Goal: Task Accomplishment & Management: Manage account settings

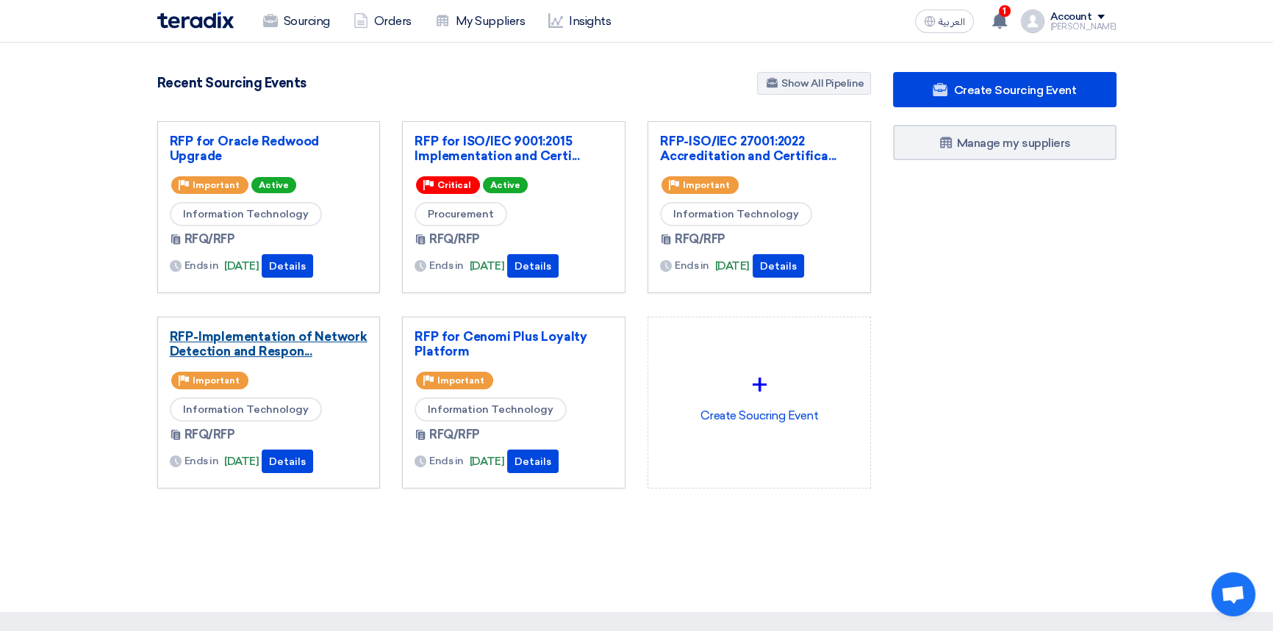
click at [281, 339] on link "RFP-Implementation of Network Detection and Respon..." at bounding box center [269, 343] width 198 height 29
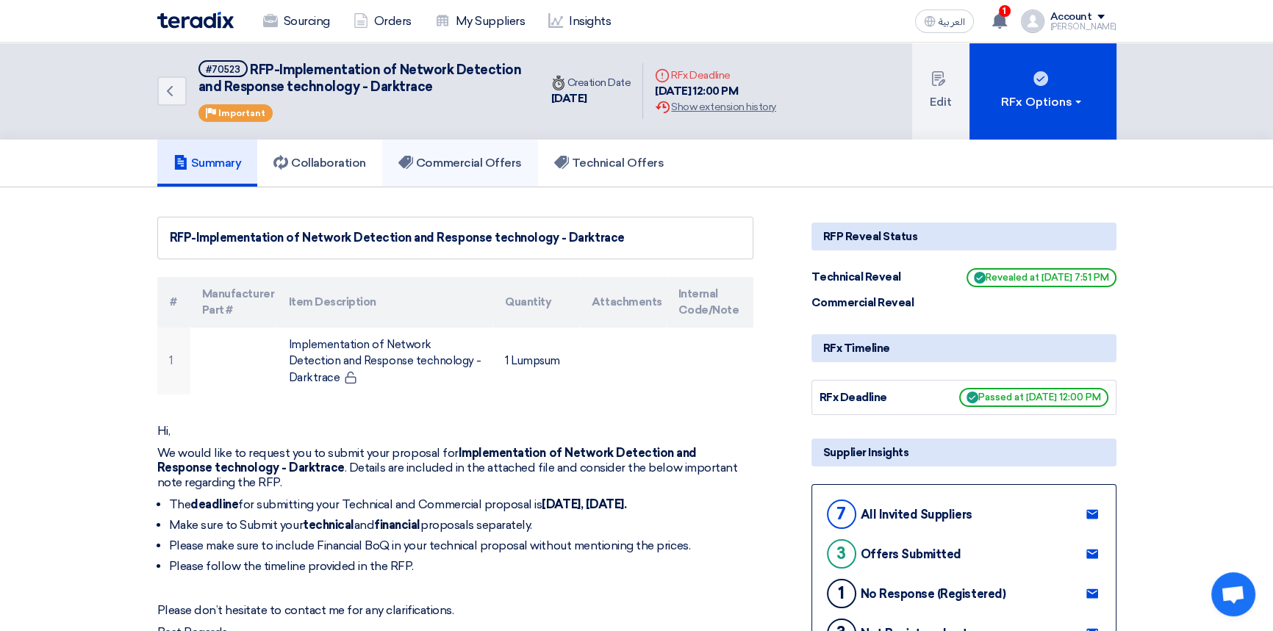
click at [477, 164] on h5 "Commercial Offers" at bounding box center [459, 163] width 123 height 15
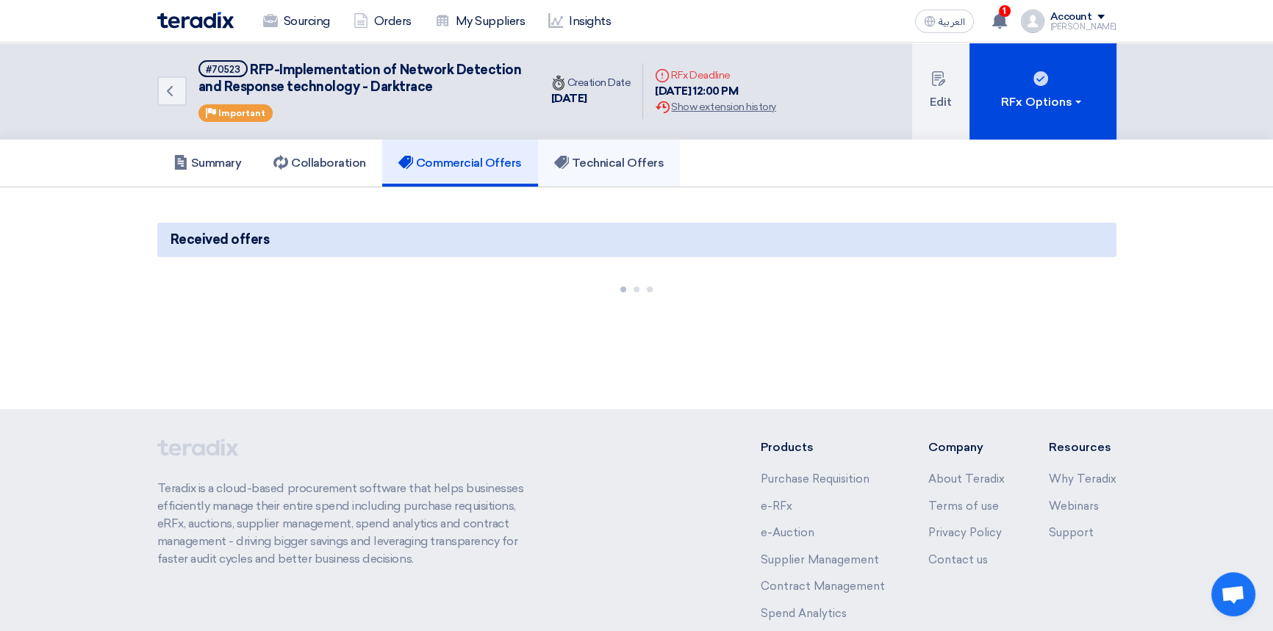
click at [603, 168] on h5 "Technical Offers" at bounding box center [608, 163] width 109 height 15
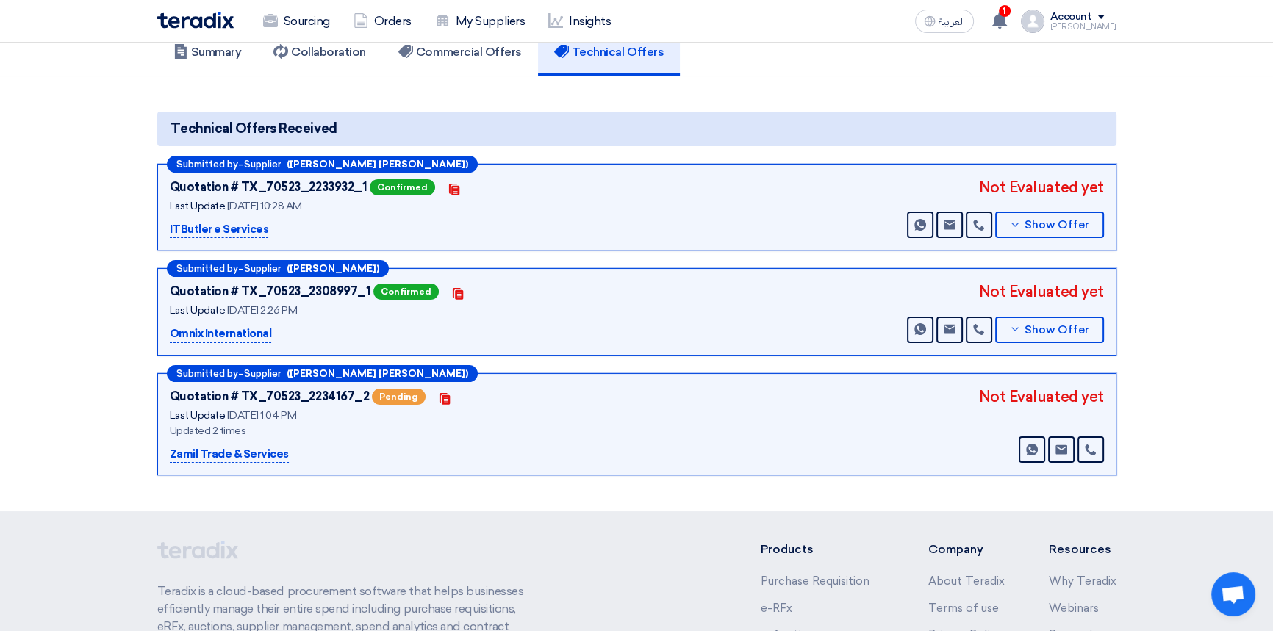
scroll to position [133, 0]
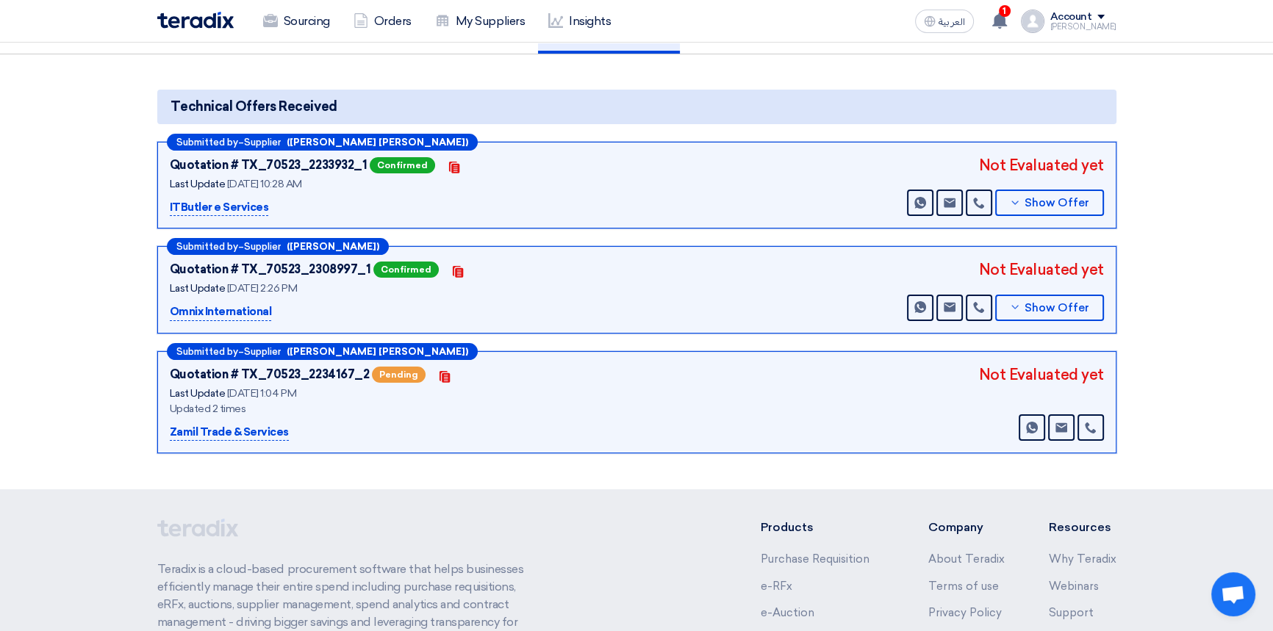
click at [996, 378] on div "Not Evaluated yet" at bounding box center [1041, 375] width 125 height 22
click at [883, 385] on div "Quotation # TX_70523_2234167_2 Pending Contacts Last Update [DATE] 1:04 PM Upda…" at bounding box center [637, 403] width 934 height 78
click at [535, 381] on div "Quotation # TX_70523_2234167_2 Pending Contacts" at bounding box center [353, 375] width 367 height 22
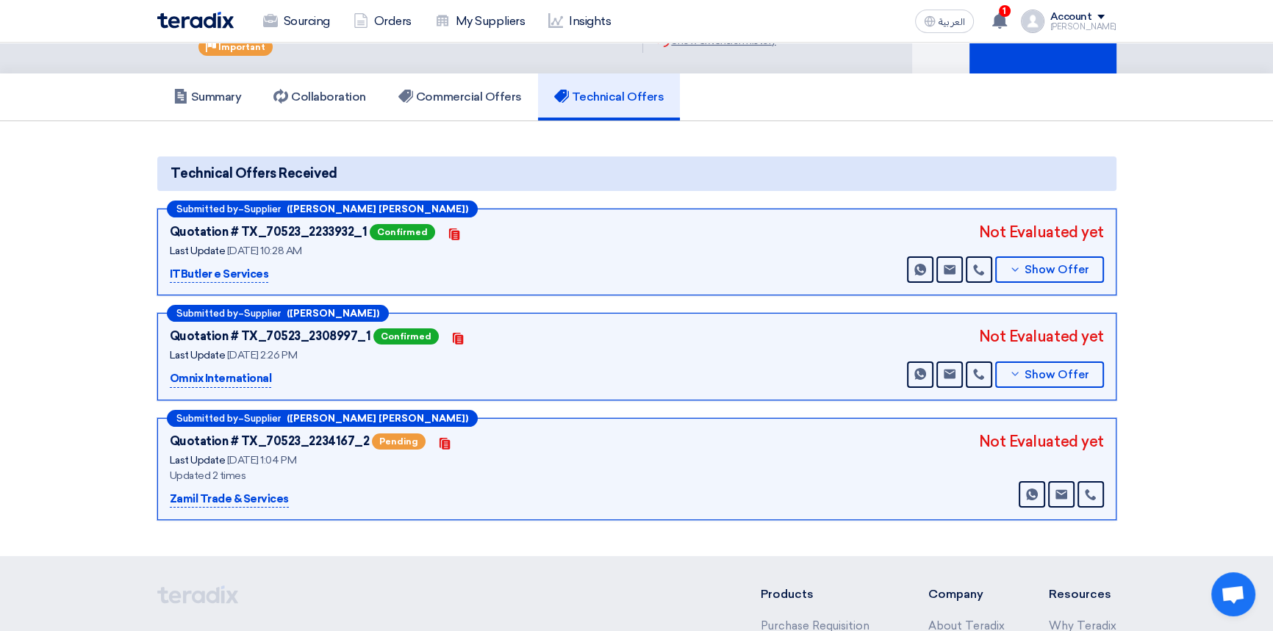
scroll to position [0, 0]
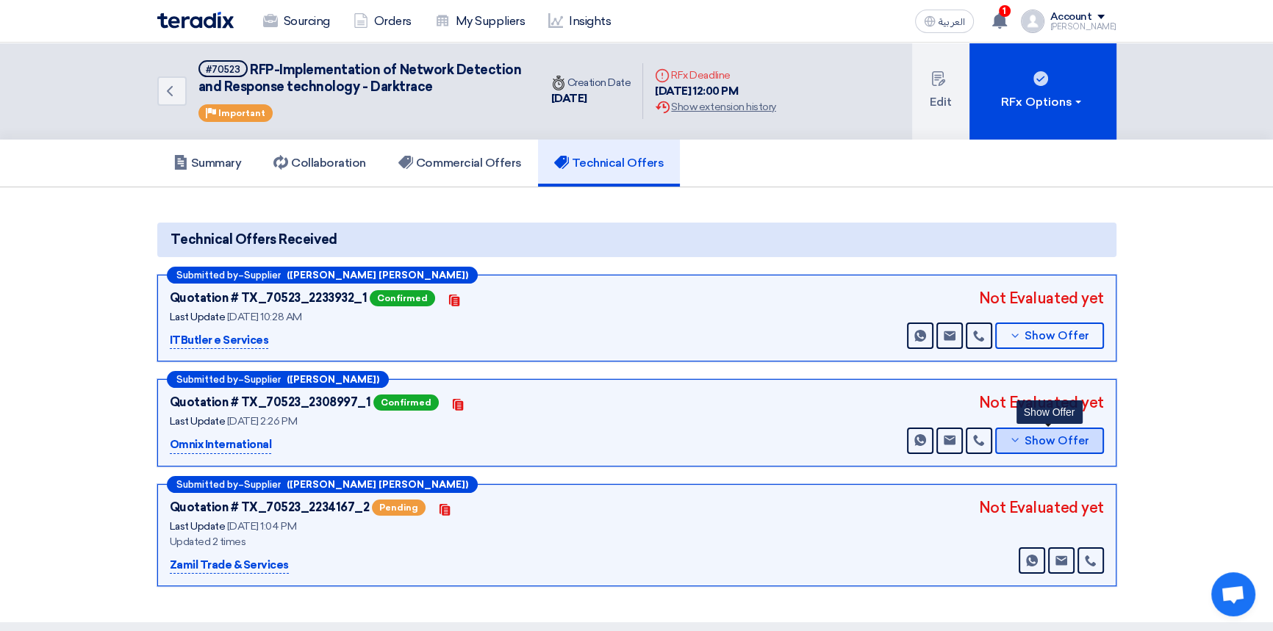
click at [1070, 447] on button "Show Offer" at bounding box center [1049, 441] width 109 height 26
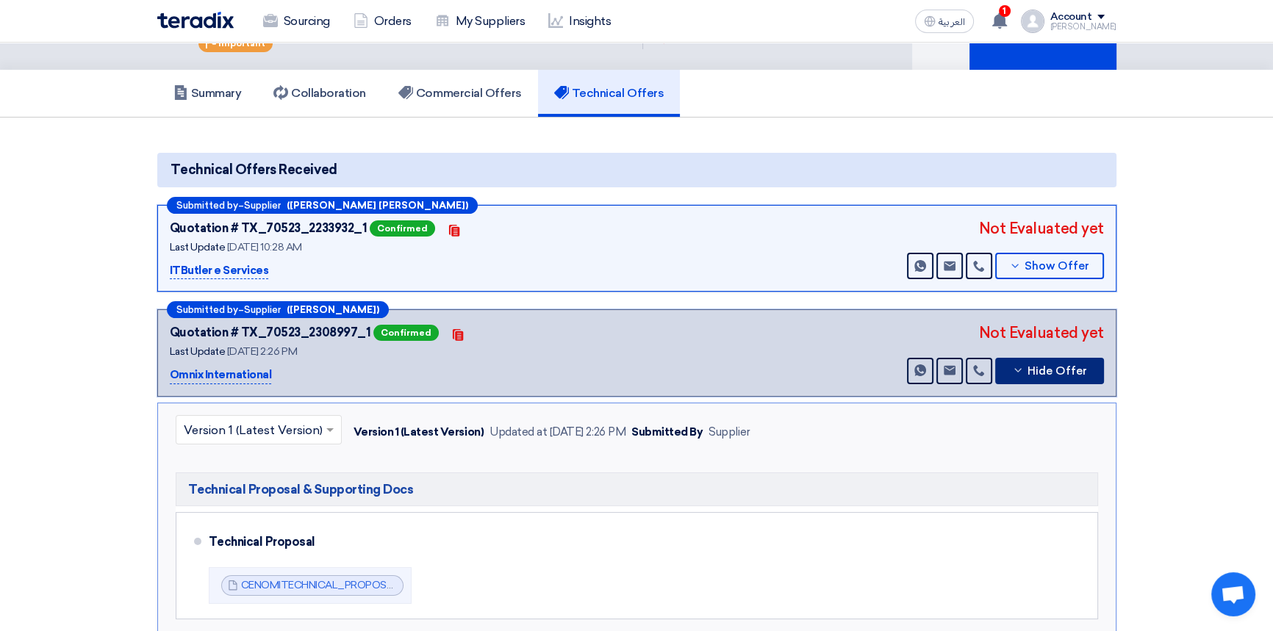
scroll to position [66, 0]
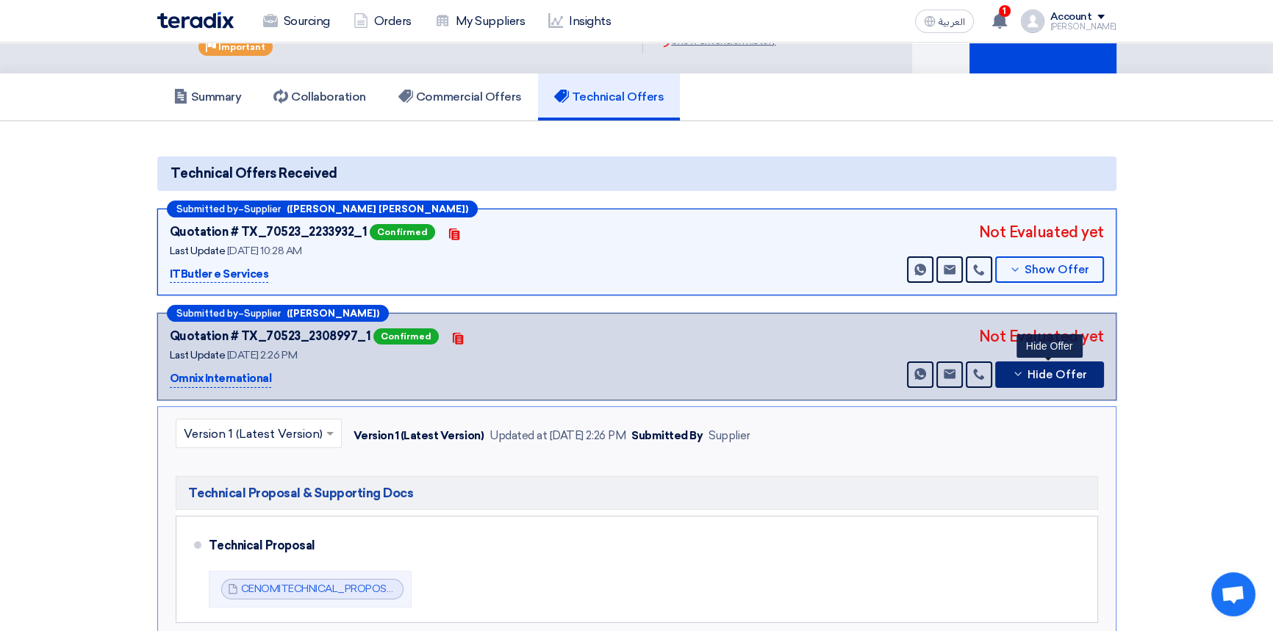
click at [1068, 373] on span "Hide Offer" at bounding box center [1057, 375] width 60 height 11
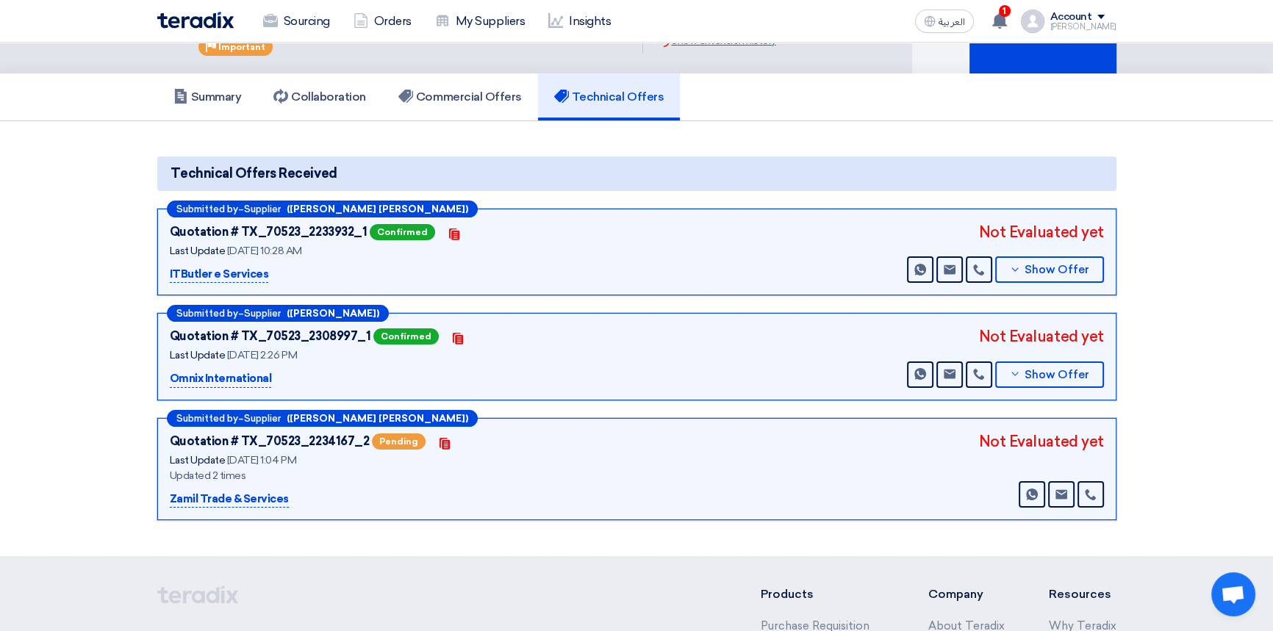
click at [993, 448] on div "Not Evaluated yet" at bounding box center [1041, 442] width 125 height 22
click at [1021, 375] on icon at bounding box center [1015, 374] width 12 height 12
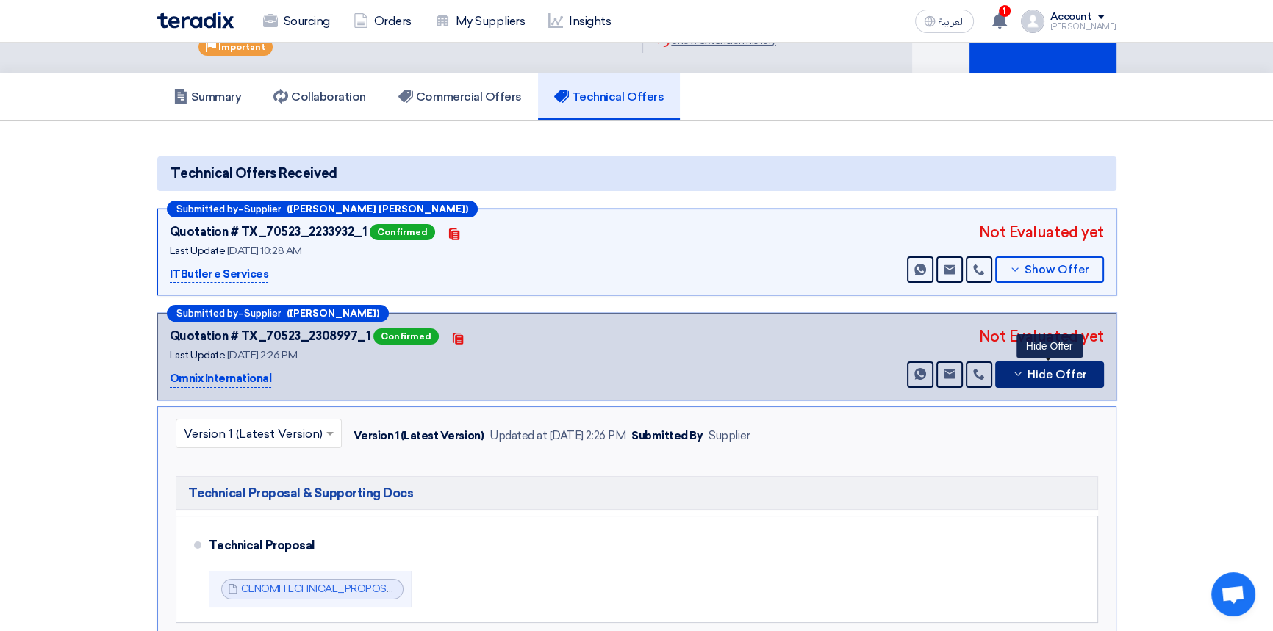
click at [1032, 373] on span "Hide Offer" at bounding box center [1057, 375] width 60 height 11
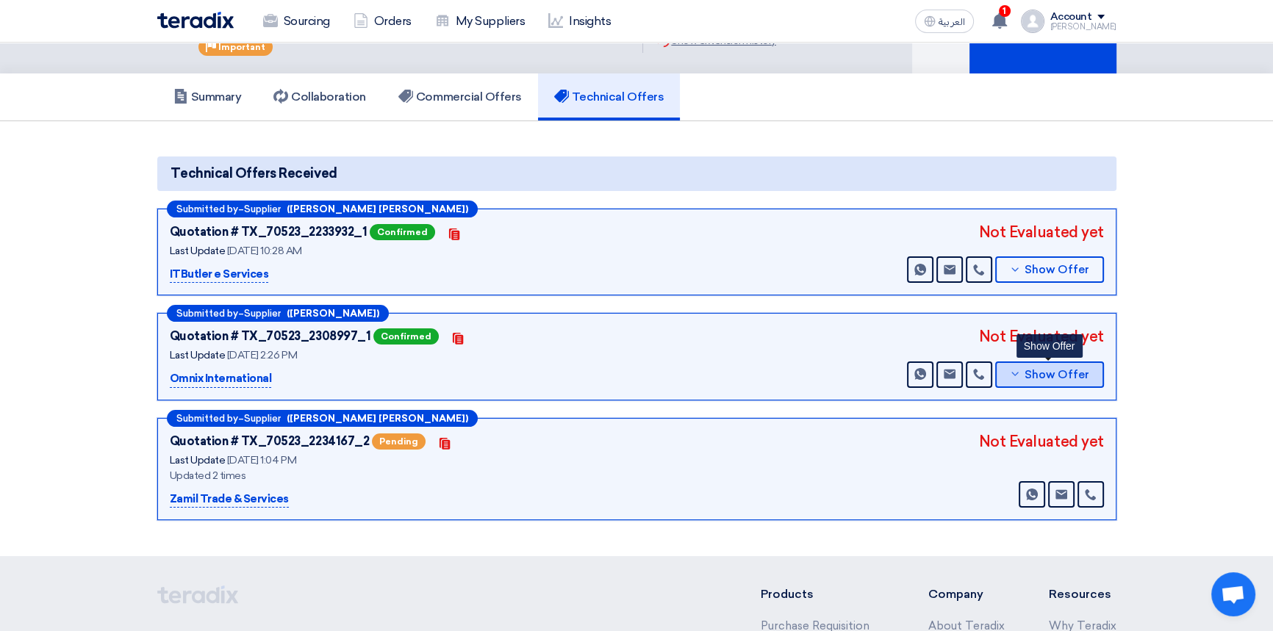
click at [1060, 370] on span "Show Offer" at bounding box center [1056, 375] width 65 height 11
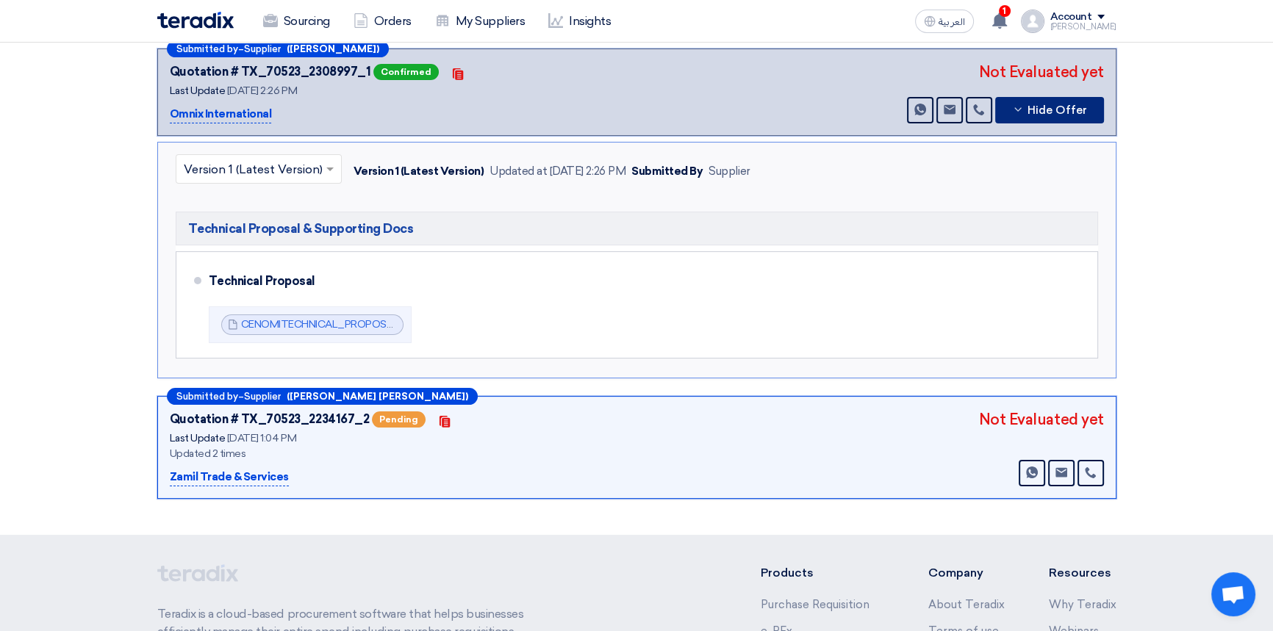
scroll to position [200, 0]
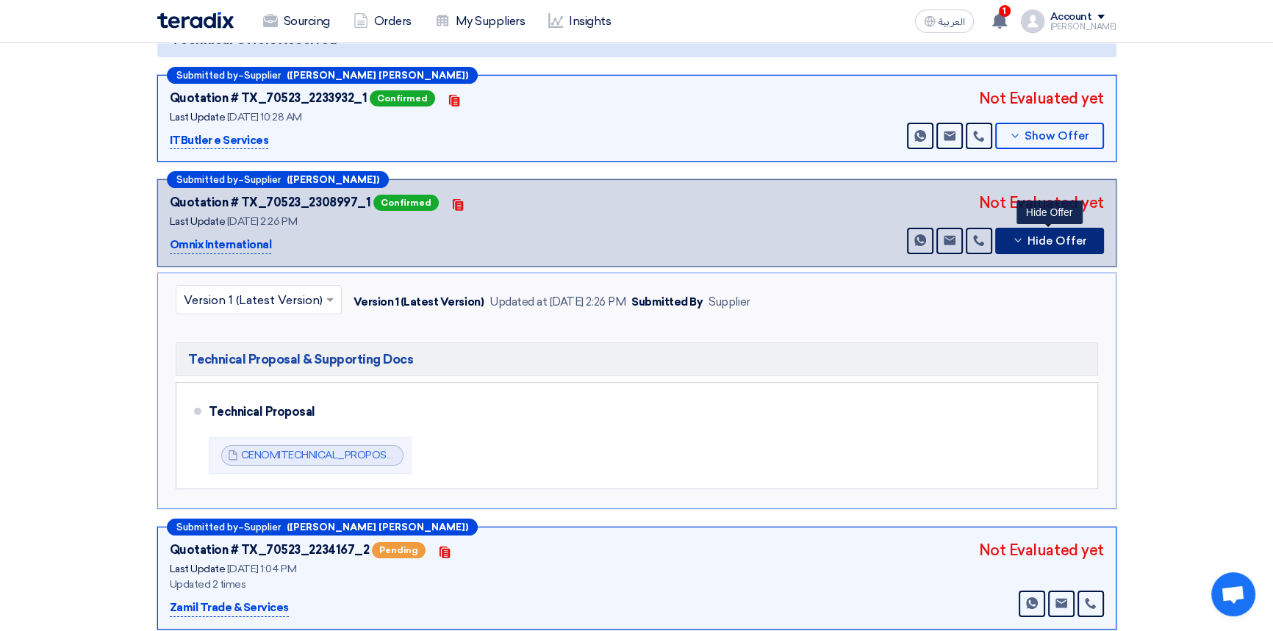
click at [1079, 245] on button "Hide Offer" at bounding box center [1049, 241] width 109 height 26
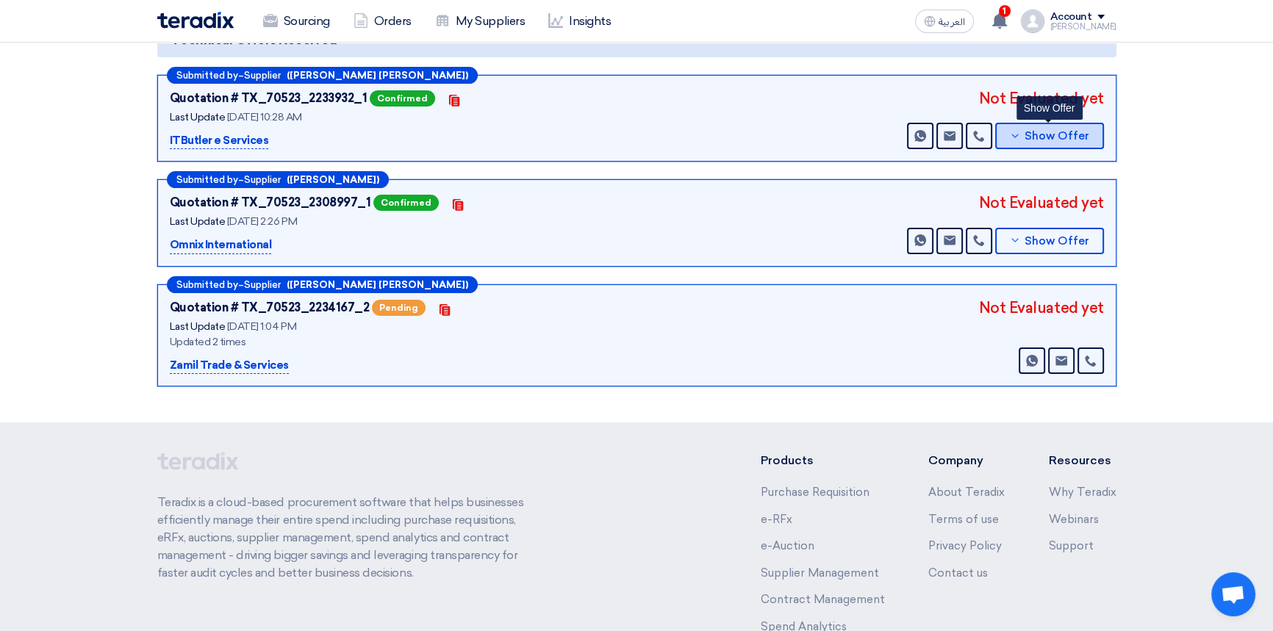
click at [1063, 134] on span "Show Offer" at bounding box center [1056, 136] width 65 height 11
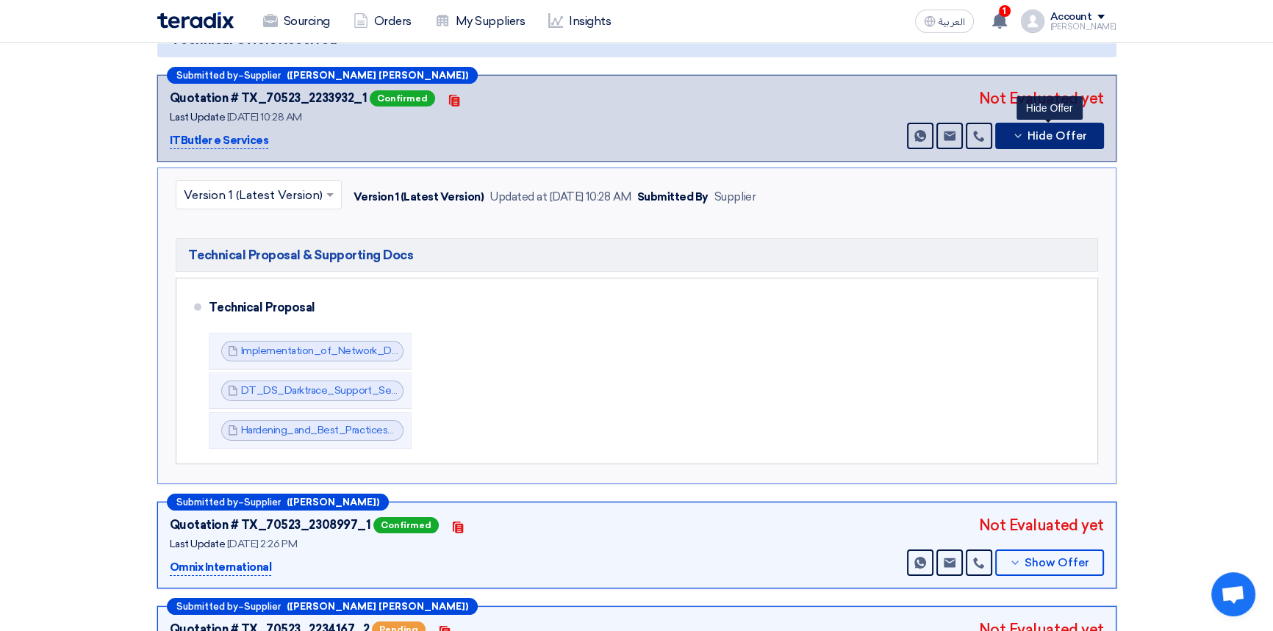
click at [1063, 134] on span "Hide Offer" at bounding box center [1057, 136] width 60 height 11
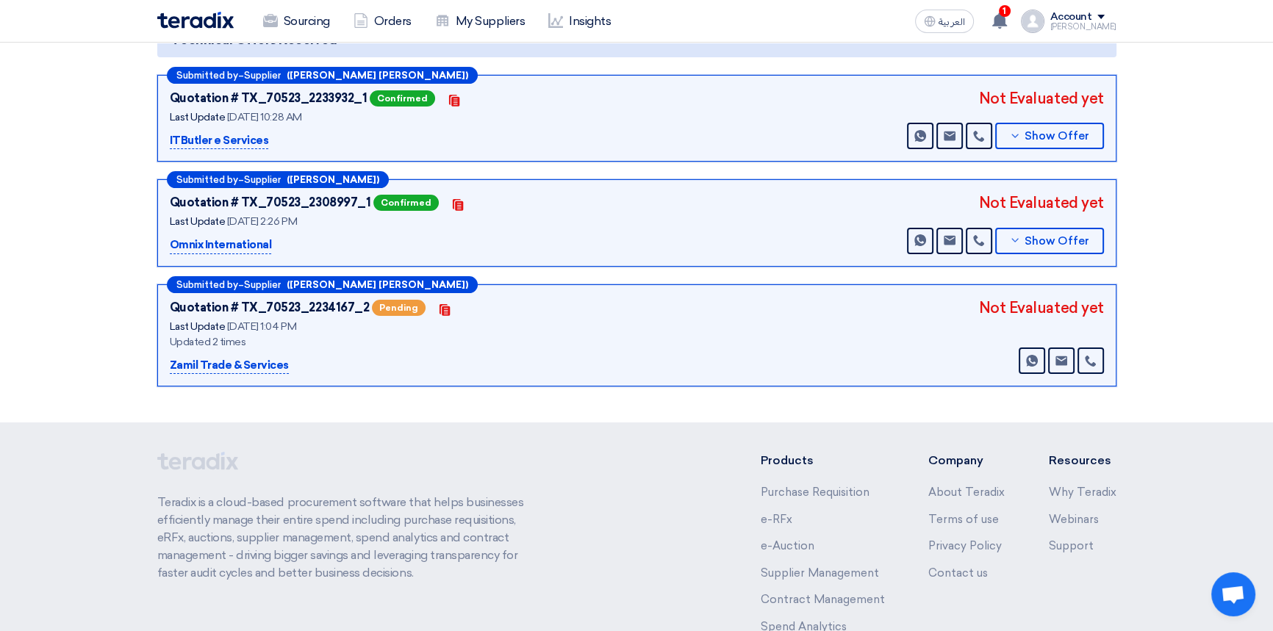
drag, startPoint x: 979, startPoint y: 306, endPoint x: 1104, endPoint y: 309, distance: 124.2
click at [1104, 309] on div "Submitted by – Supplier ([PERSON_NAME] [PERSON_NAME]) Quotation # TX_70523_2234…" at bounding box center [636, 335] width 959 height 103
click at [1104, 323] on div "Submitted by – Supplier ([PERSON_NAME] [PERSON_NAME]) Quotation # TX_70523_2234…" at bounding box center [636, 335] width 959 height 103
drag, startPoint x: 1106, startPoint y: 308, endPoint x: 971, endPoint y: 320, distance: 135.7
click at [978, 304] on div "Submitted by – Supplier ([PERSON_NAME] [PERSON_NAME]) Quotation # TX_70523_2234…" at bounding box center [636, 335] width 959 height 103
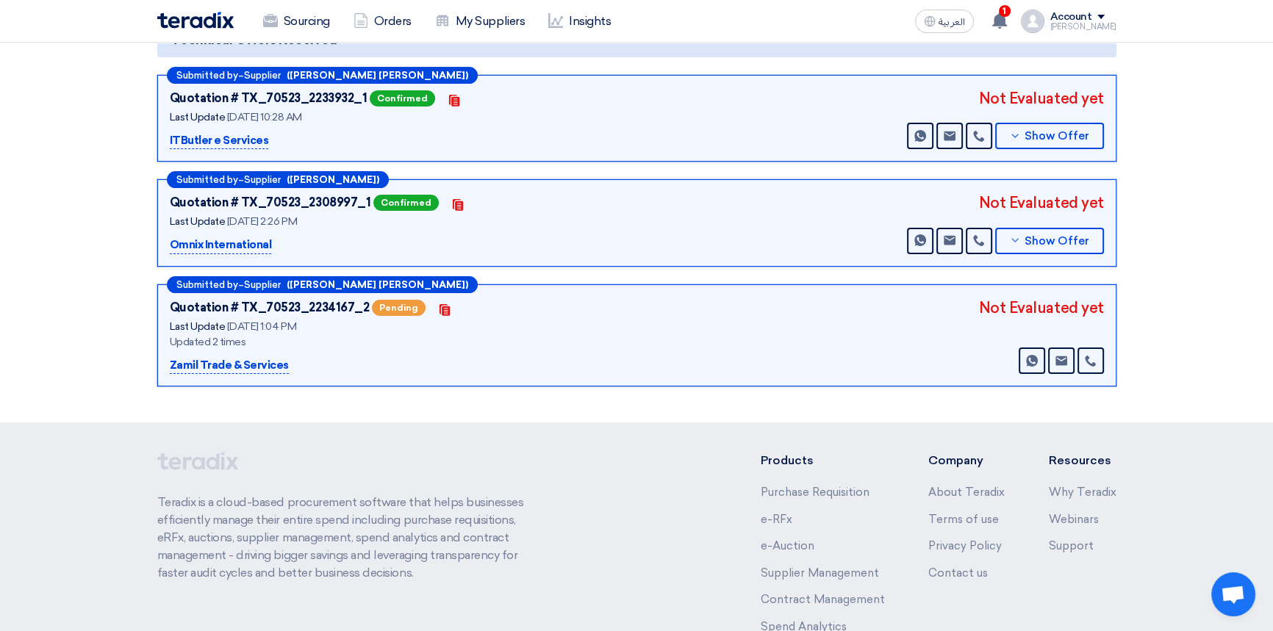
click at [971, 320] on div "Quotation # TX_70523_2234167_2 Pending Contacts Last Update [DATE] 1:04 PM Upda…" at bounding box center [637, 336] width 934 height 78
click at [982, 303] on div "Quotation # TX_70523_2234167_2 Pending Contacts Last Update [DATE] 1:04 PM Upda…" at bounding box center [637, 336] width 934 height 78
click at [993, 308] on div "Not Evaluated yet" at bounding box center [1041, 308] width 125 height 22
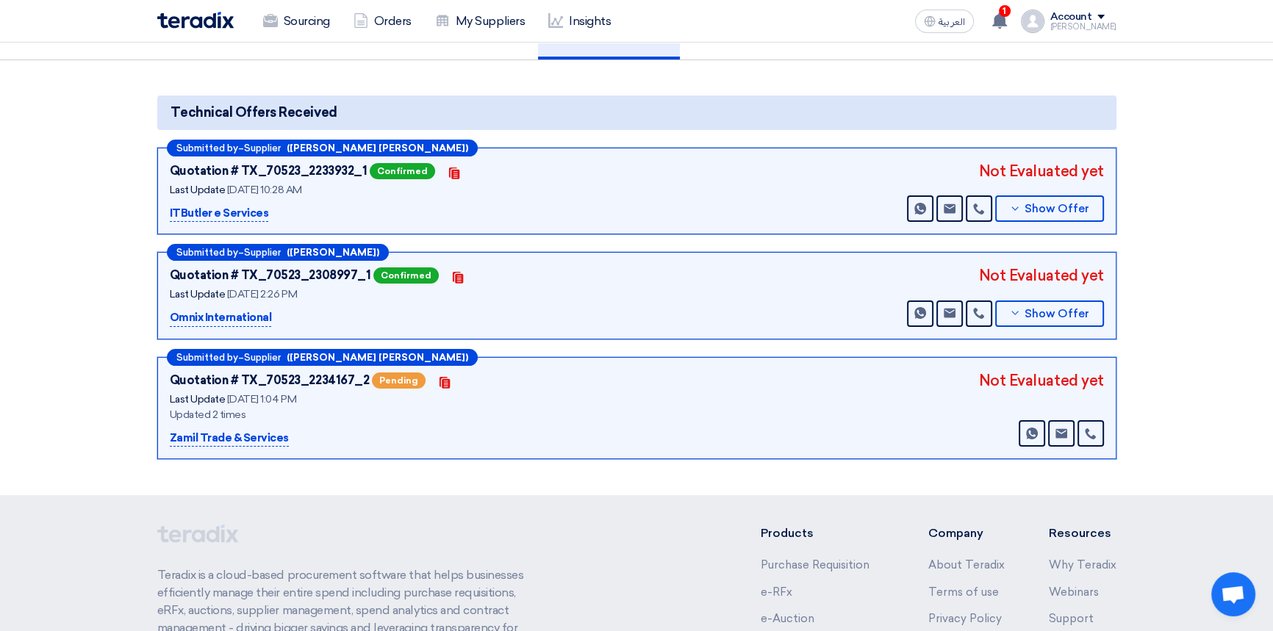
scroll to position [0, 0]
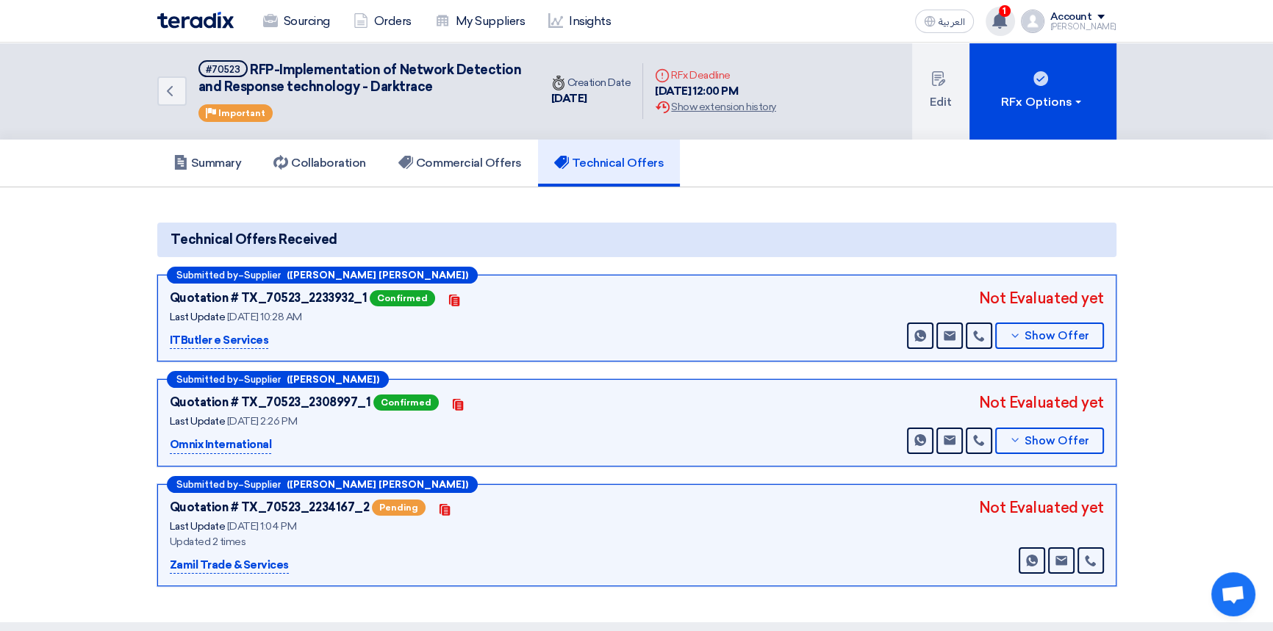
click at [1007, 13] on icon at bounding box center [999, 20] width 16 height 16
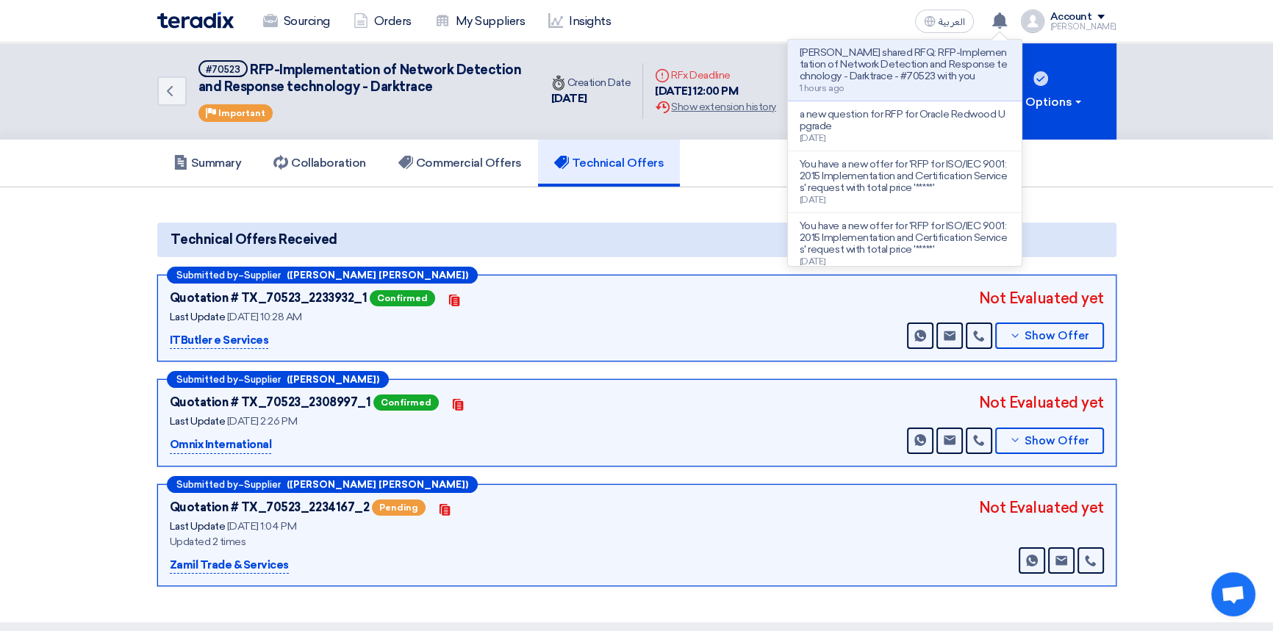
click at [898, 71] on p "[PERSON_NAME] shared RFQ: RFP-Implementation of Network Detection and Response …" at bounding box center [904, 64] width 210 height 35
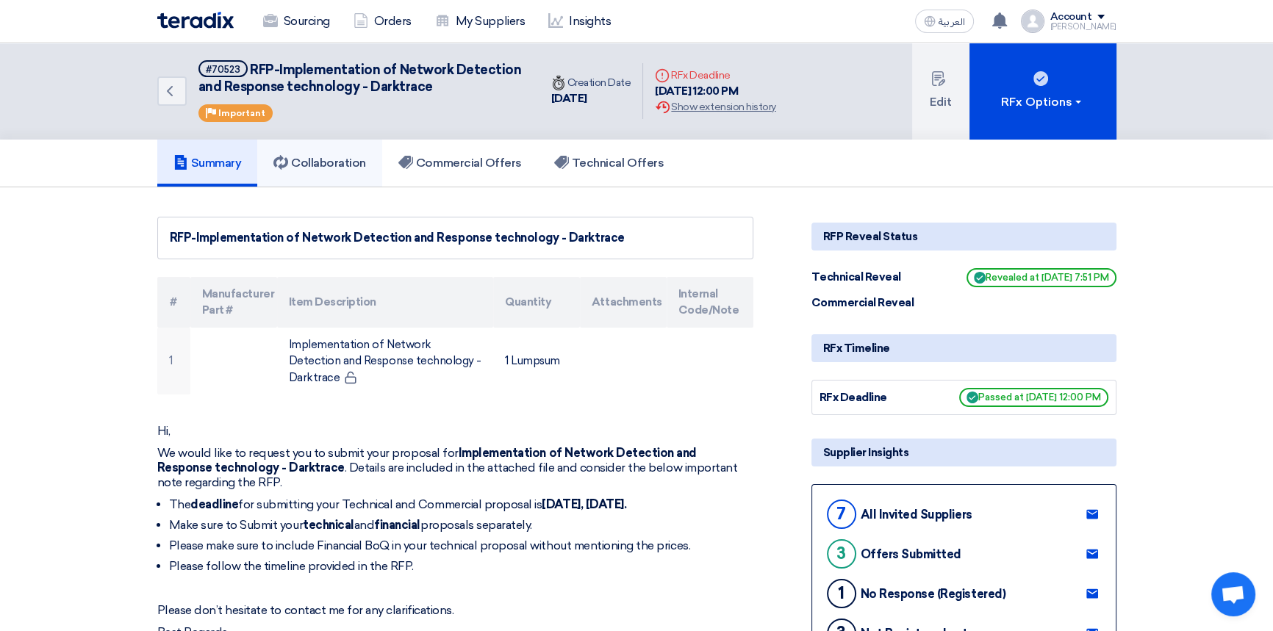
click at [330, 159] on h5 "Collaboration" at bounding box center [319, 163] width 93 height 15
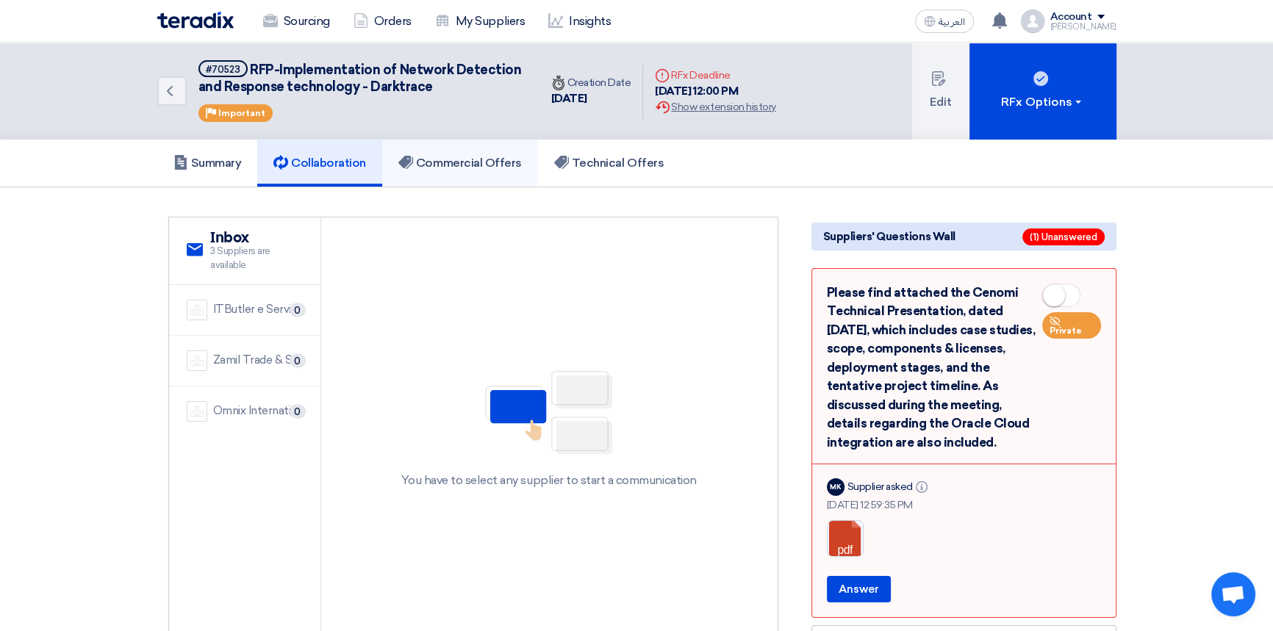
click at [458, 165] on h5 "Commercial Offers" at bounding box center [459, 163] width 123 height 15
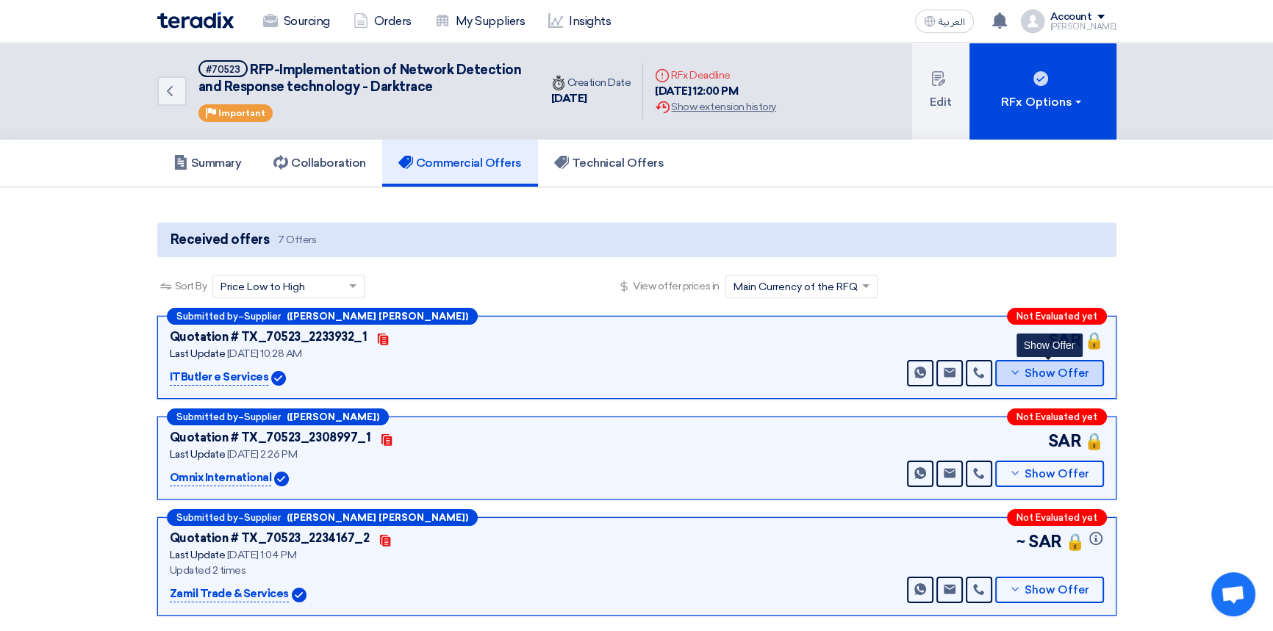
click at [1057, 374] on span "Show Offer" at bounding box center [1056, 373] width 65 height 11
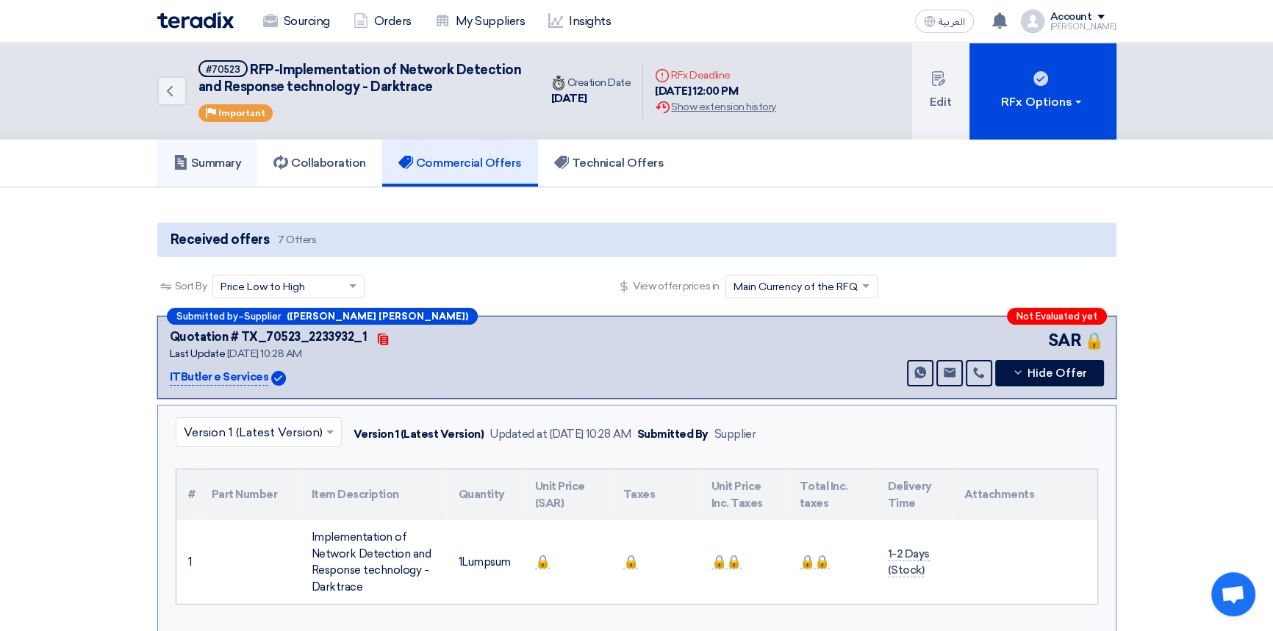
click at [181, 162] on icon at bounding box center [180, 162] width 15 height 15
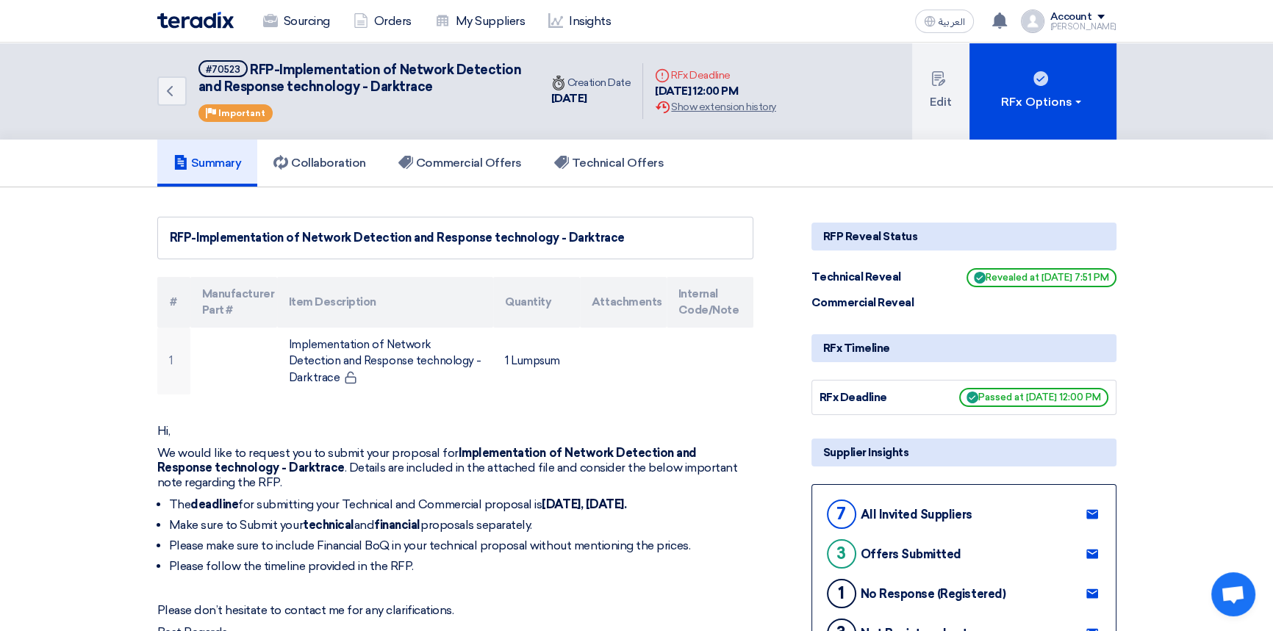
click at [181, 20] on img at bounding box center [195, 20] width 76 height 17
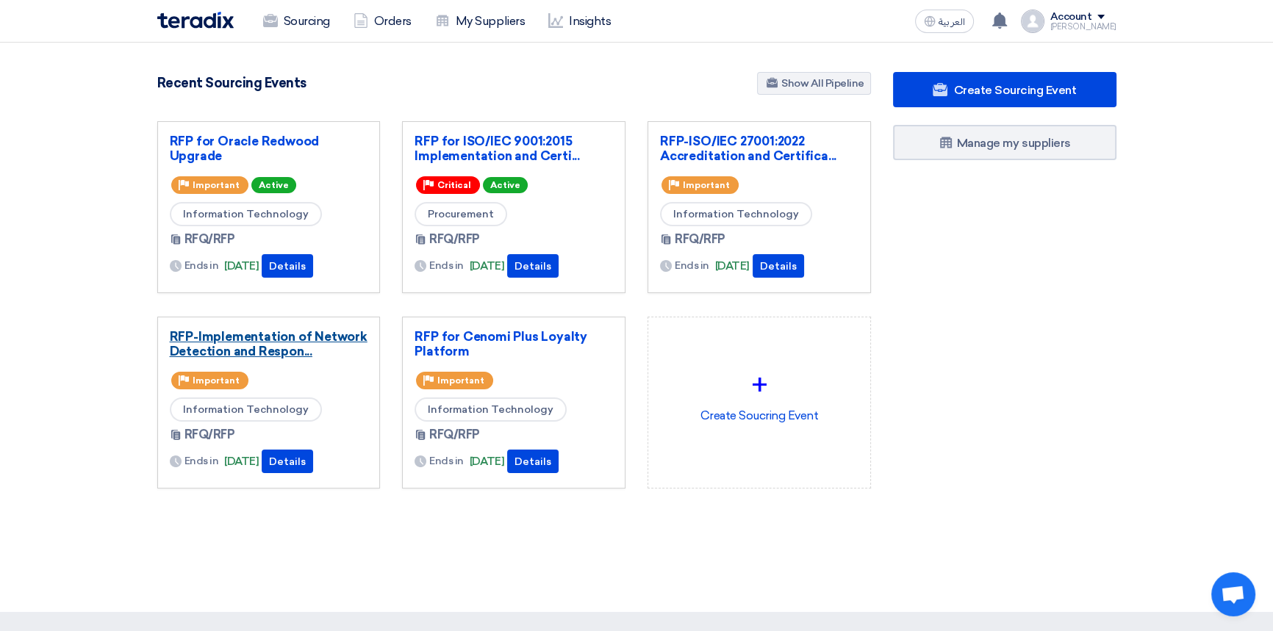
click at [280, 342] on link "RFP-Implementation of Network Detection and Respon..." at bounding box center [269, 343] width 198 height 29
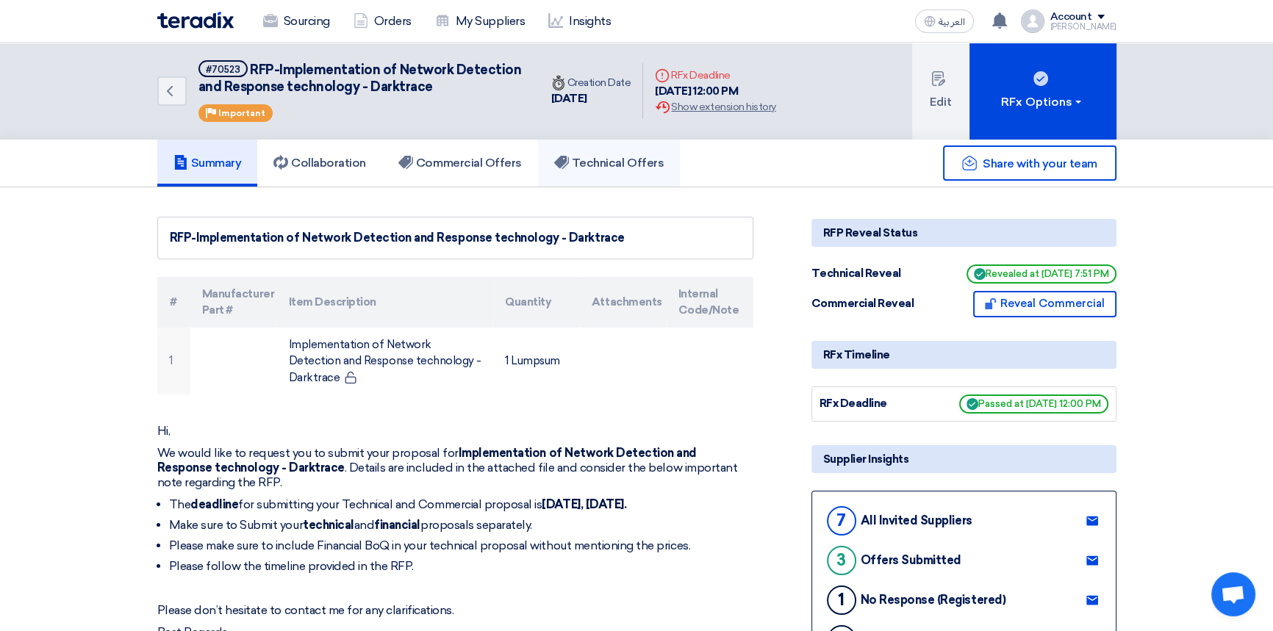
click at [600, 165] on h5 "Technical Offers" at bounding box center [608, 163] width 109 height 15
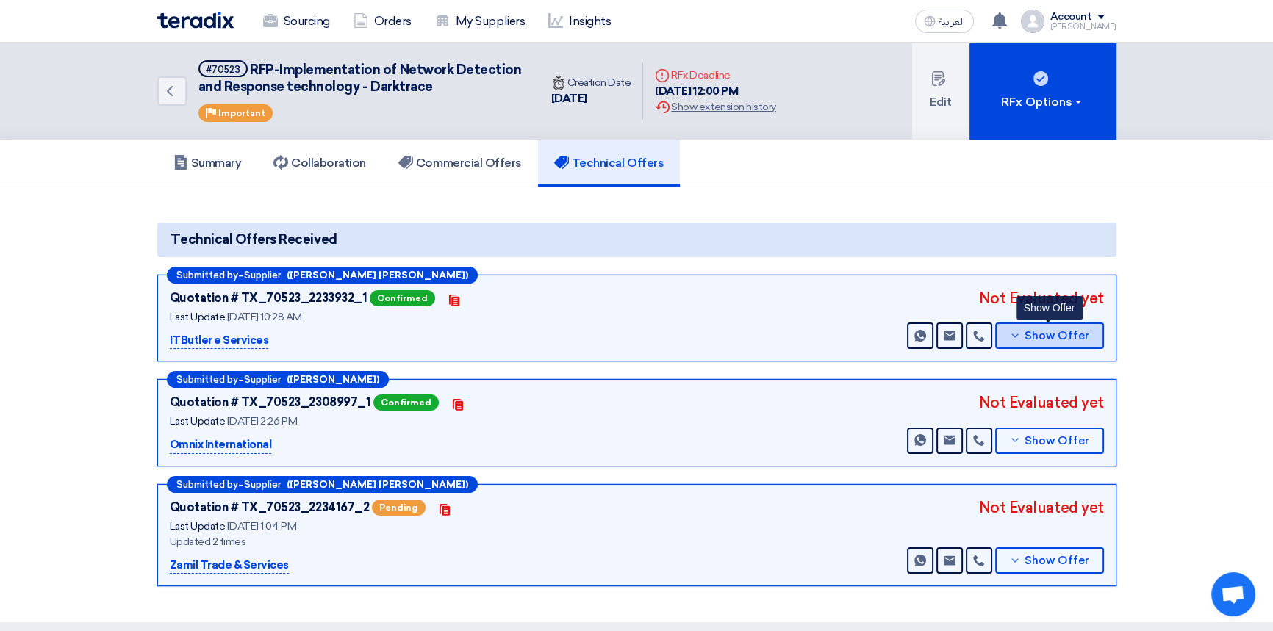
click at [1029, 343] on button "Show Offer" at bounding box center [1049, 336] width 109 height 26
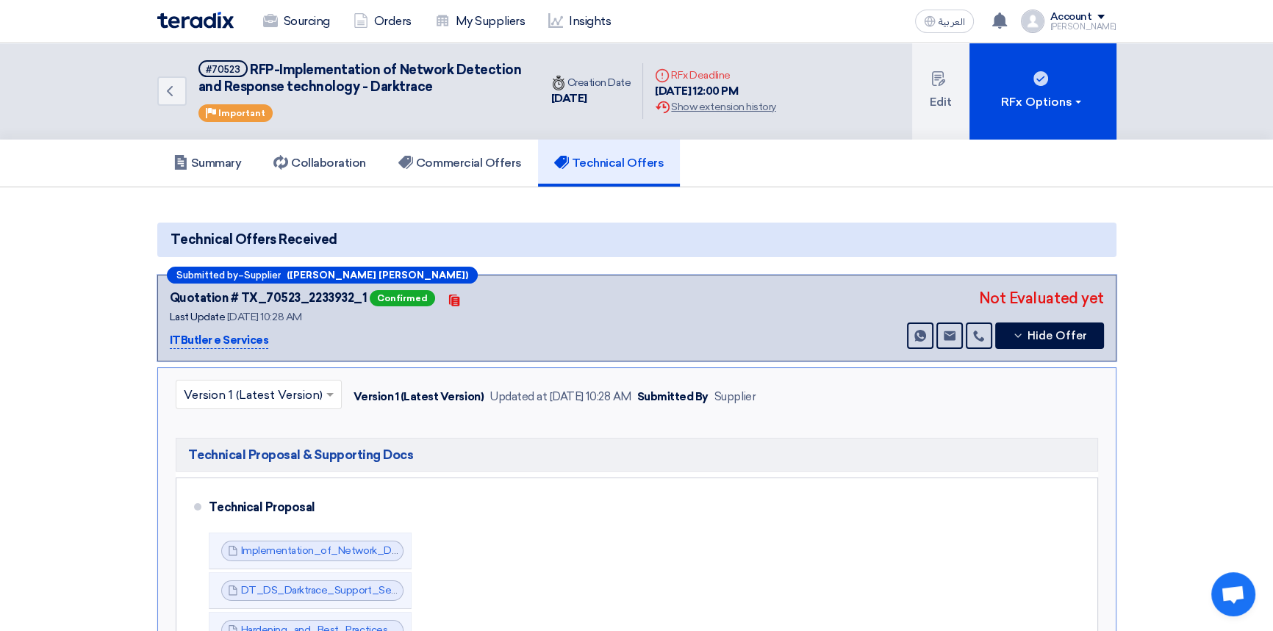
click at [1200, 353] on section "Technical Offers Received Submitted by – Supplier ([PERSON_NAME] [PERSON_NAME])…" at bounding box center [636, 565] width 1273 height 757
drag, startPoint x: 1037, startPoint y: 338, endPoint x: 1047, endPoint y: 357, distance: 21.7
click at [1037, 338] on span "Hide Offer" at bounding box center [1057, 336] width 60 height 11
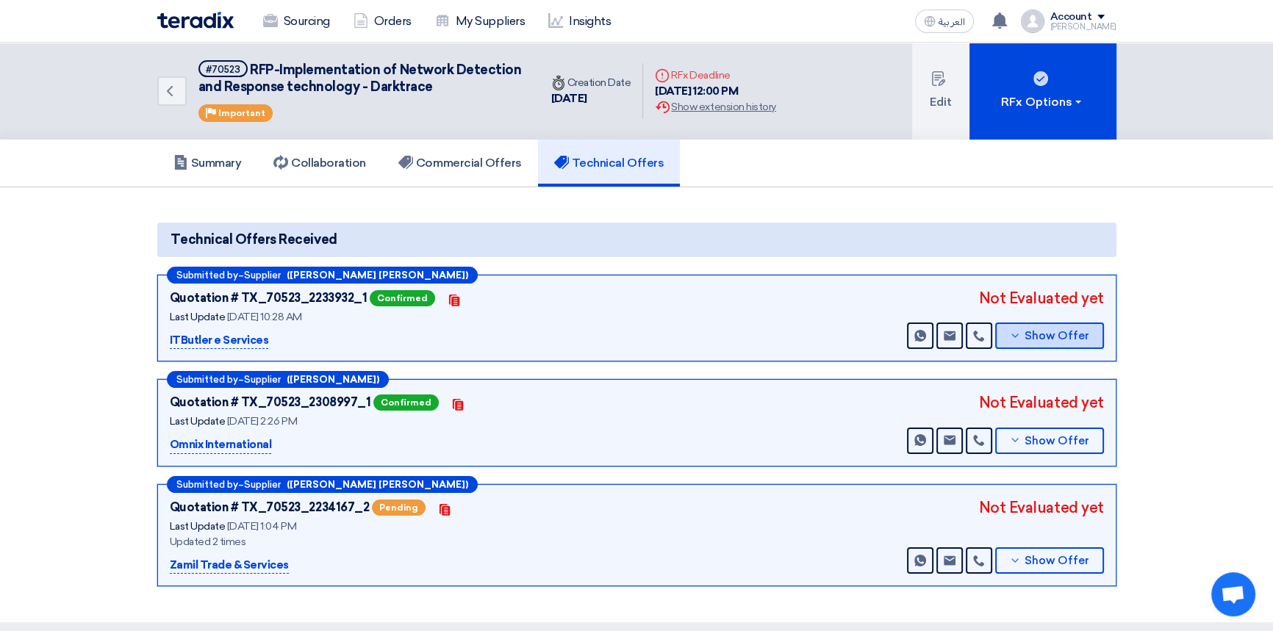
scroll to position [66, 0]
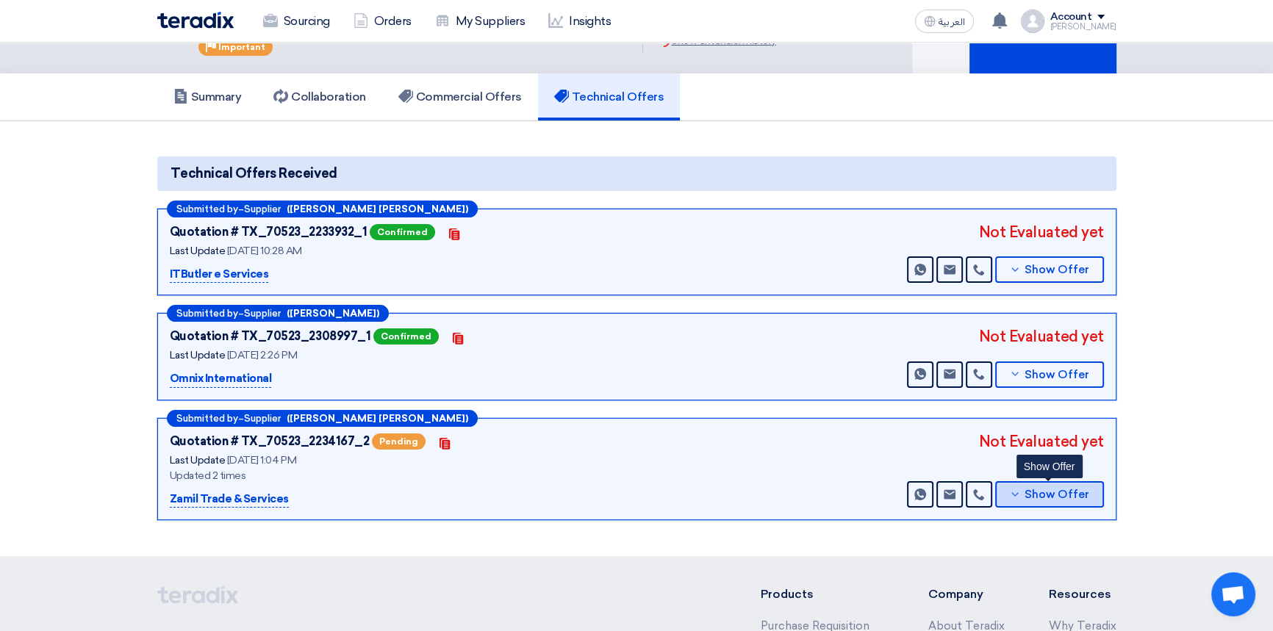
click at [1057, 494] on span "Show Offer" at bounding box center [1056, 494] width 65 height 11
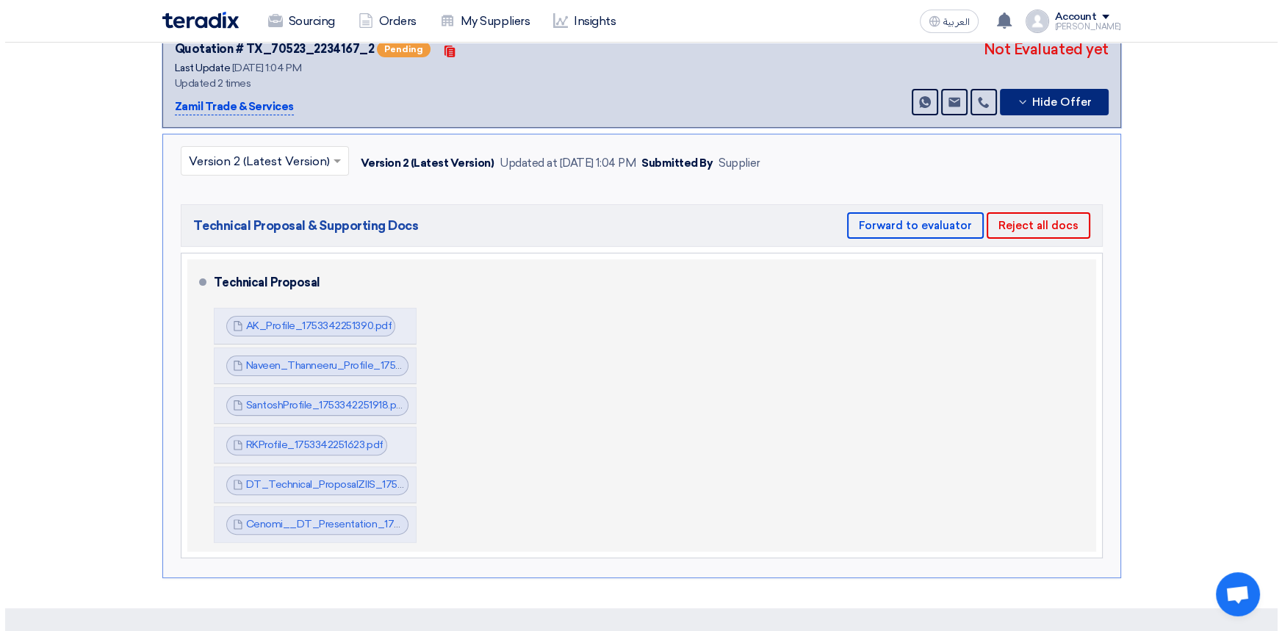
scroll to position [467, 0]
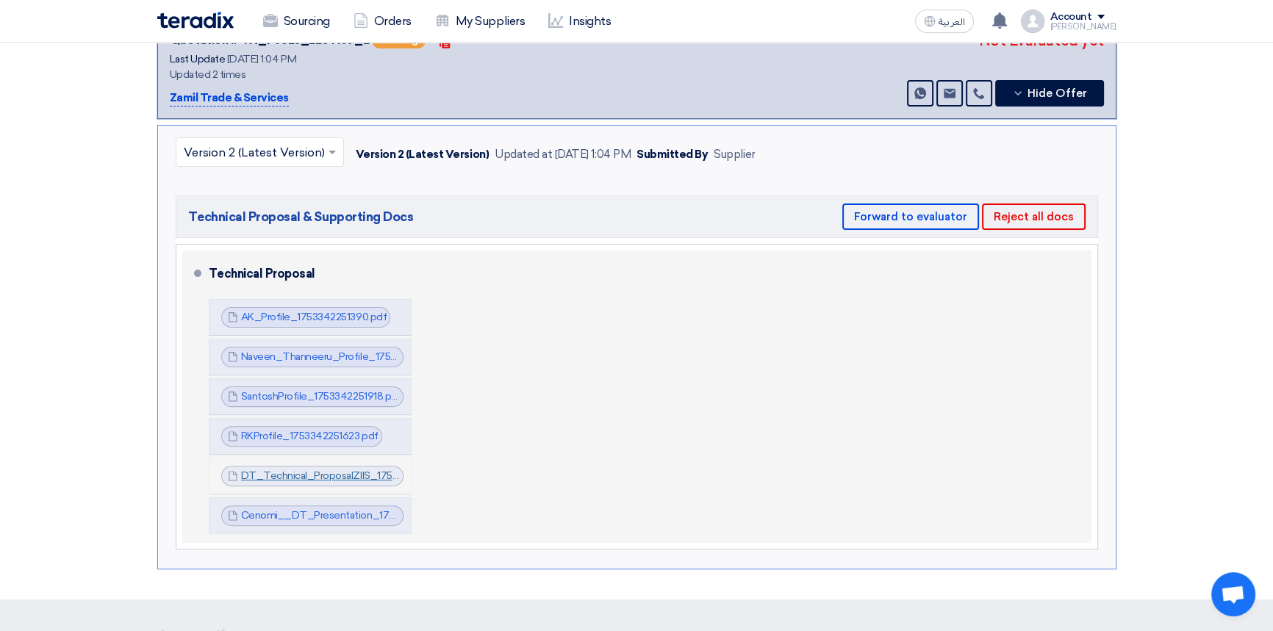
click at [323, 475] on link "DT_Technical_ProposalZIIS_1753342255224.pdf" at bounding box center [355, 475] width 228 height 12
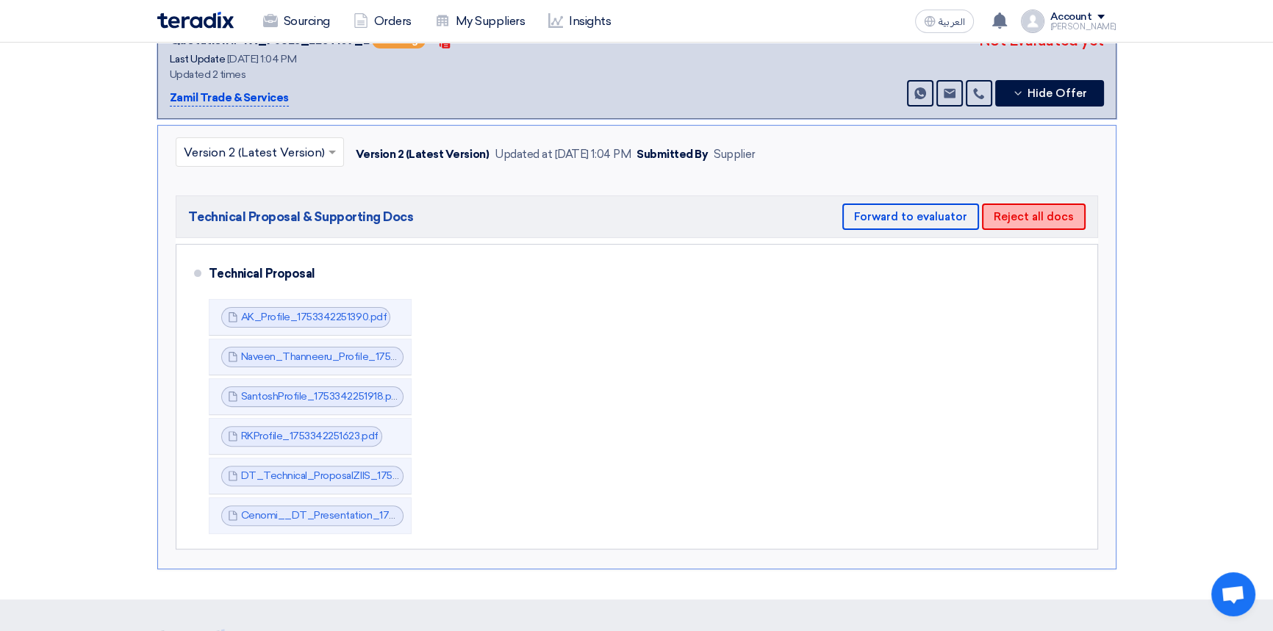
click at [1056, 213] on button "Reject all docs" at bounding box center [1034, 217] width 104 height 26
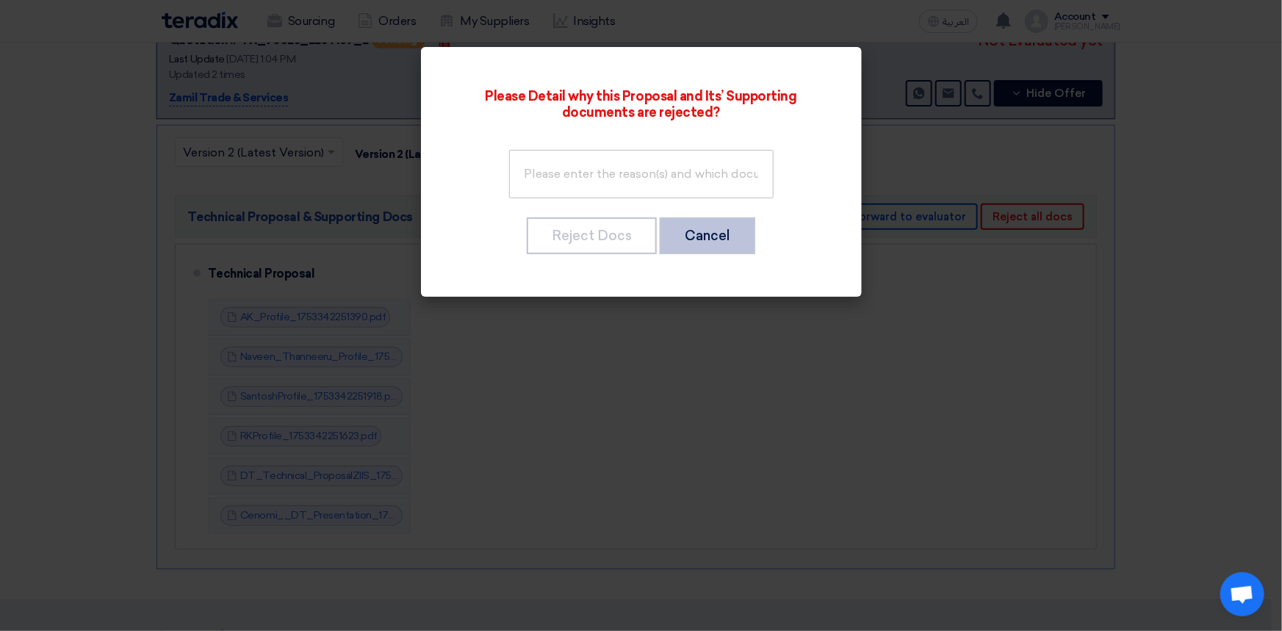
click at [730, 233] on button "Cancel" at bounding box center [708, 235] width 96 height 37
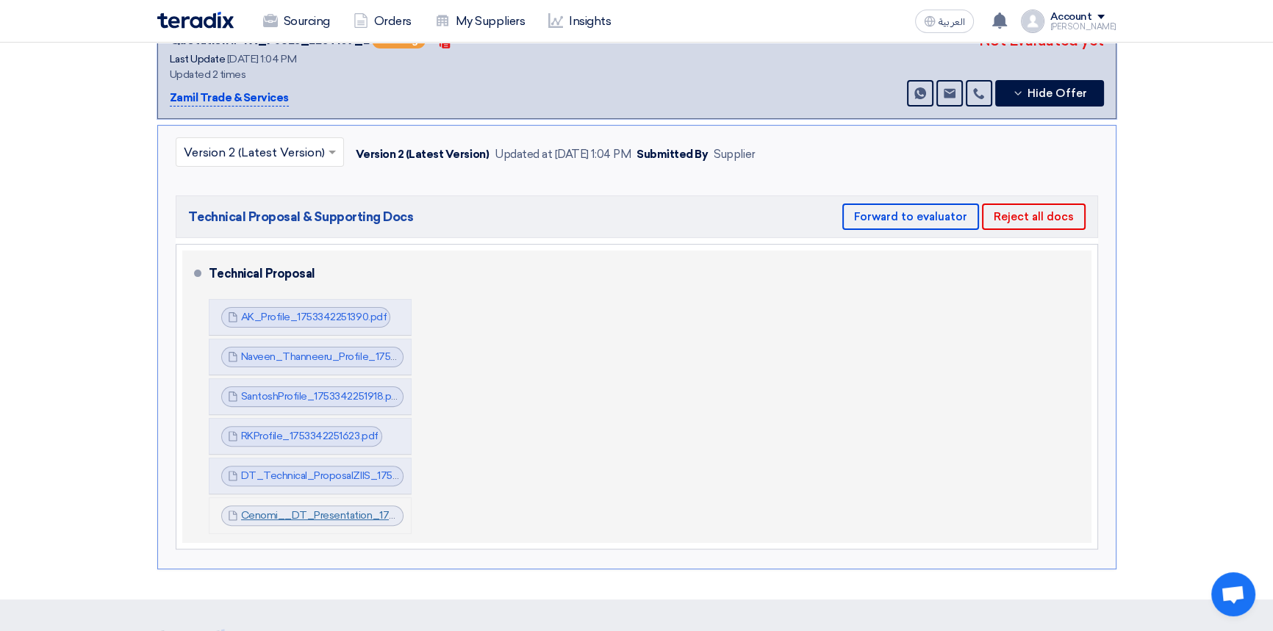
click at [361, 514] on link "Cenomi__DT_Presentation_1755425014365.pdf" at bounding box center [355, 515] width 229 height 12
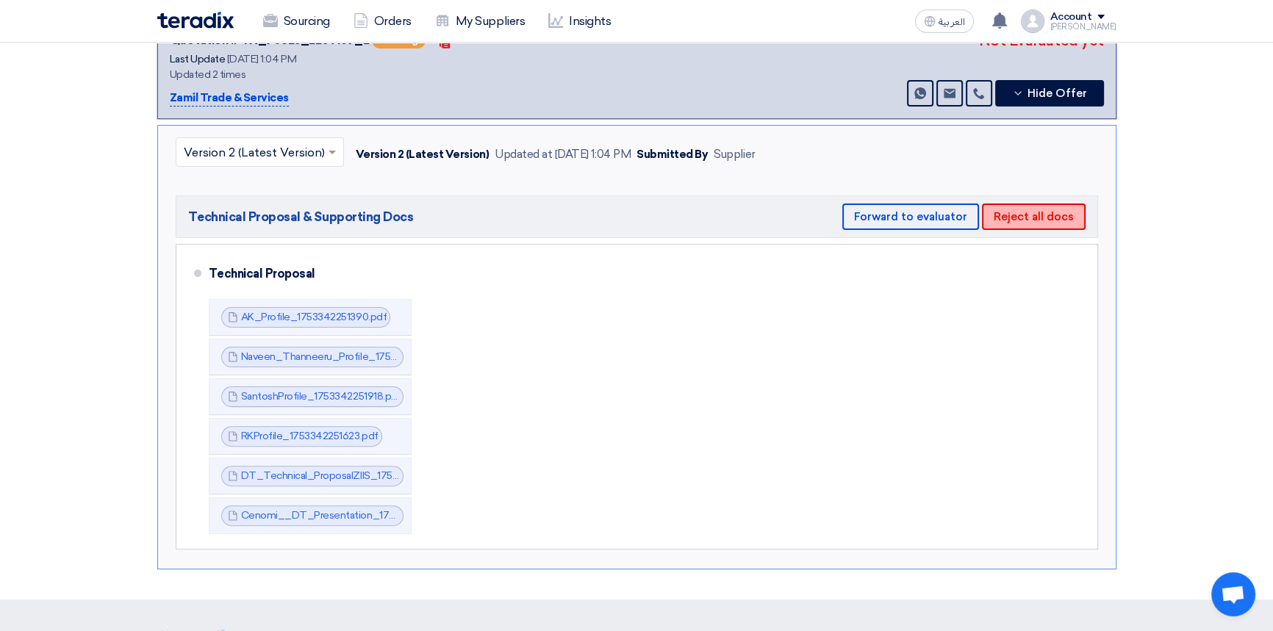
click at [1033, 215] on button "Reject all docs" at bounding box center [1034, 217] width 104 height 26
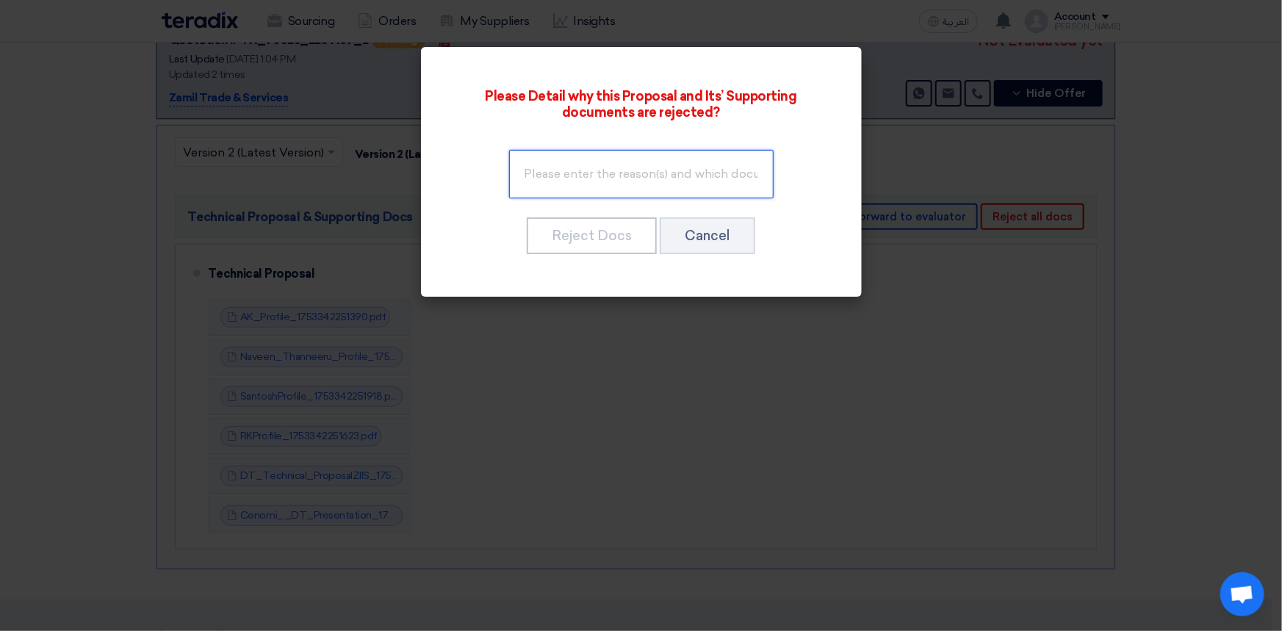
click at [580, 166] on input "text" at bounding box center [641, 174] width 264 height 48
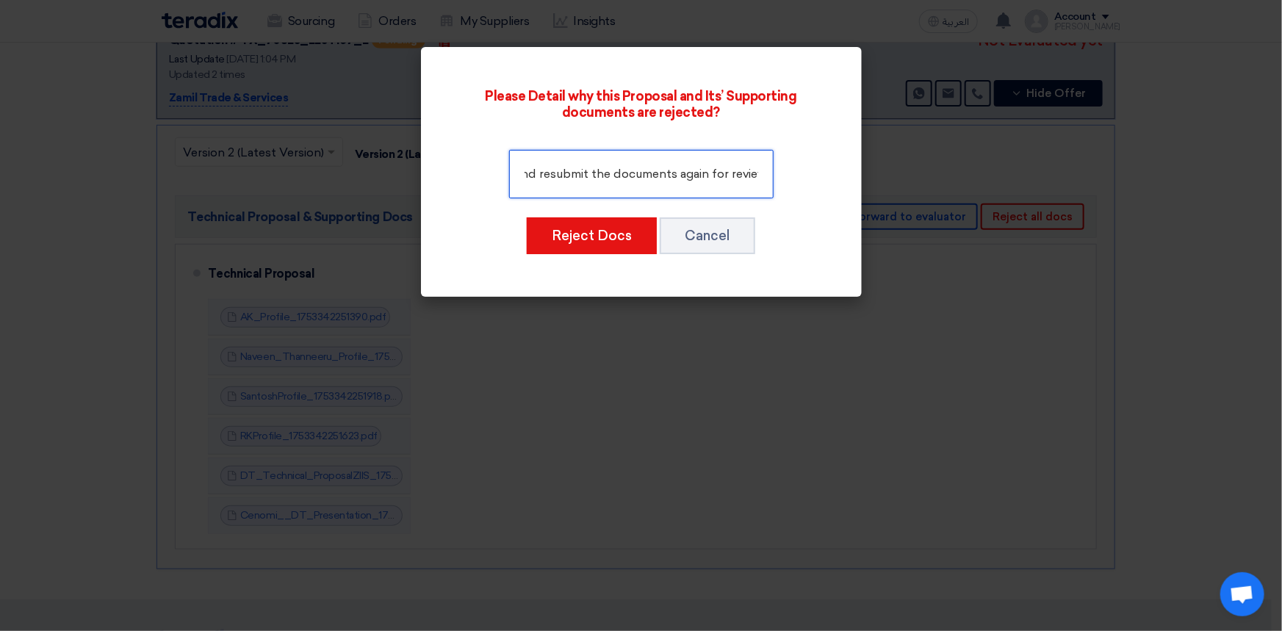
scroll to position [0, 640]
type input "Please check page # 25 of technical proposal which includes commercial informat…"
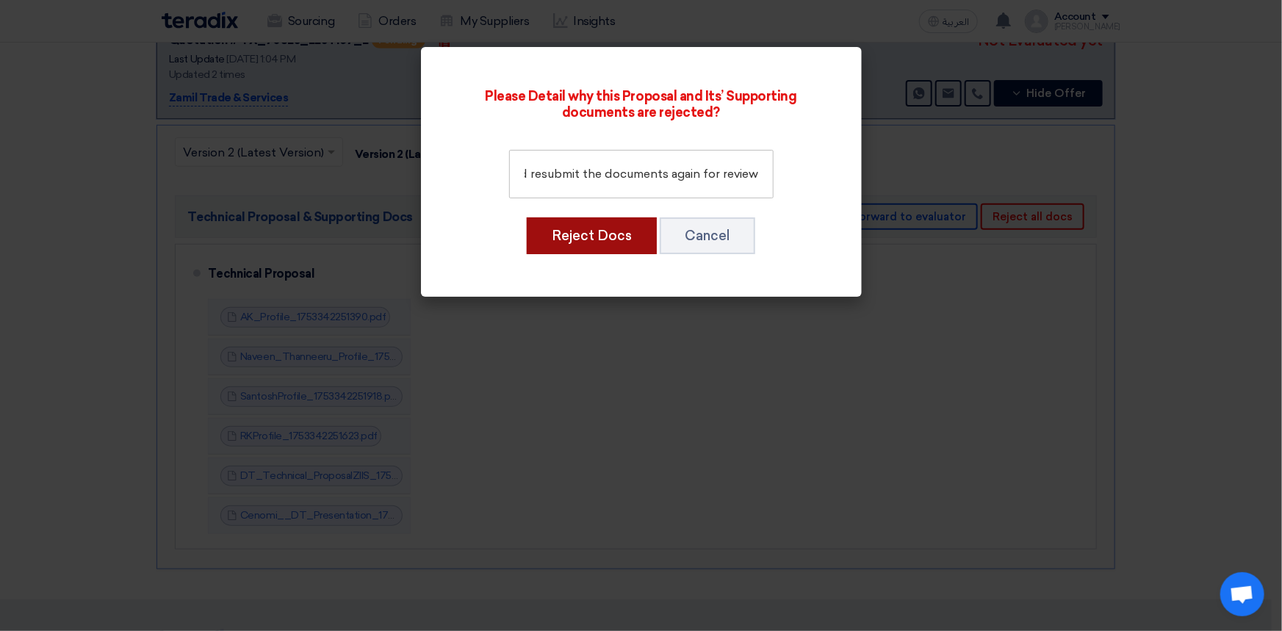
click at [613, 237] on button "Reject Docs" at bounding box center [592, 235] width 130 height 37
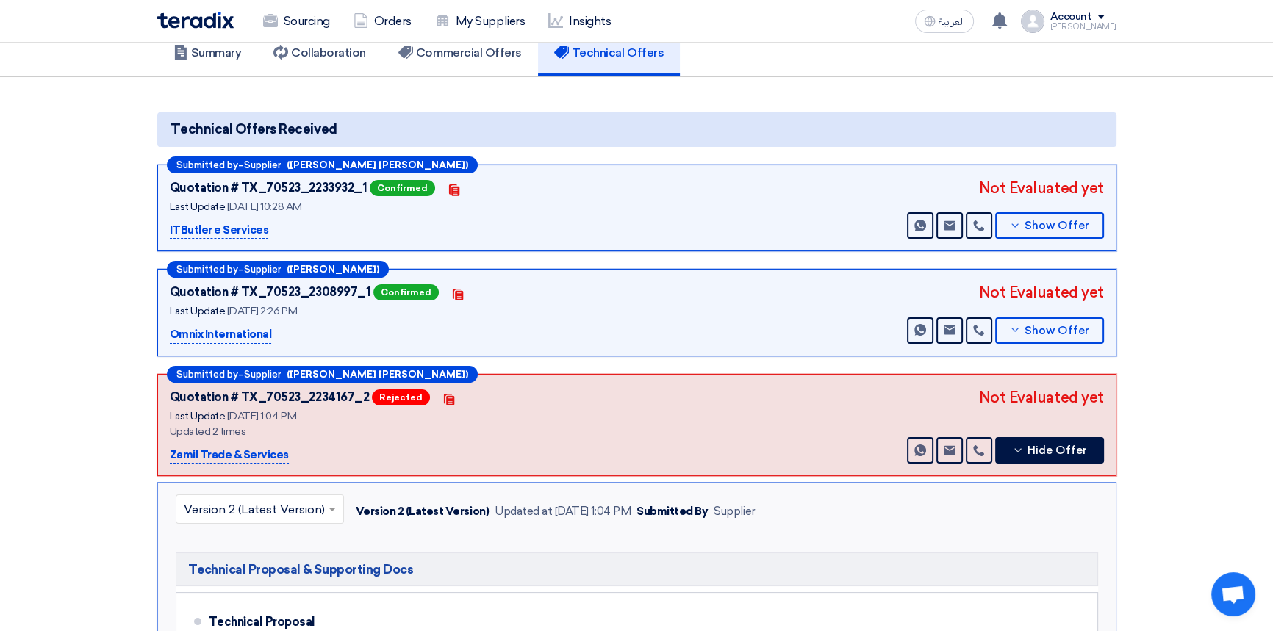
scroll to position [133, 0]
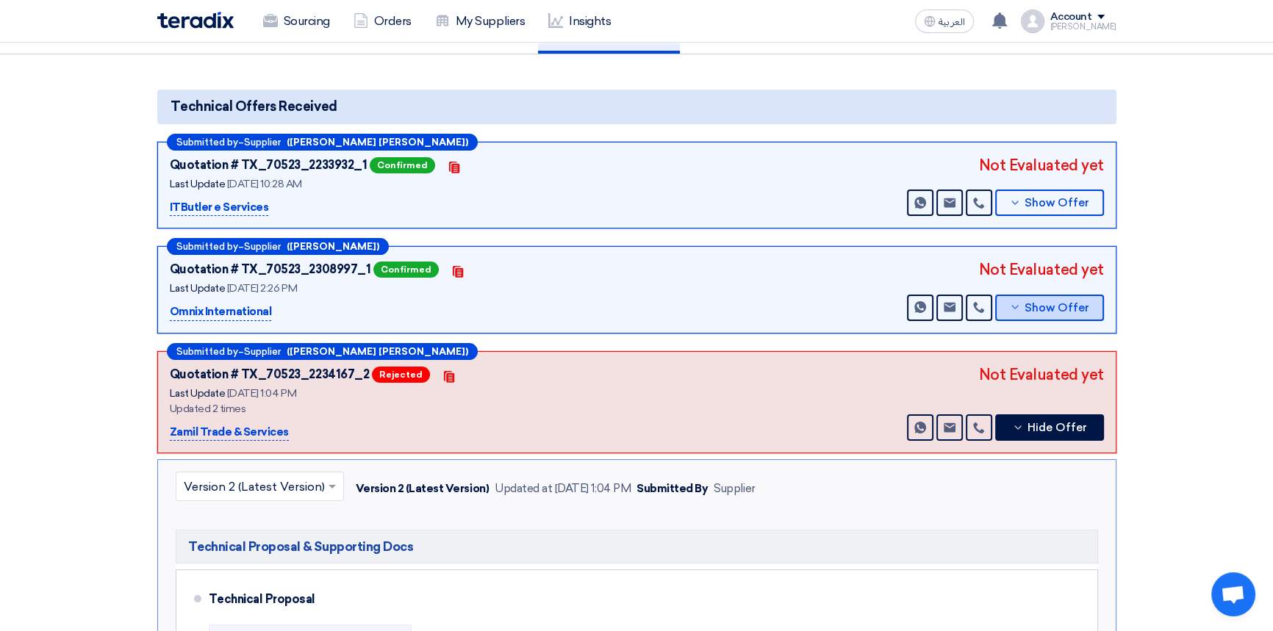
click at [1069, 303] on span "Show Offer" at bounding box center [1056, 308] width 65 height 11
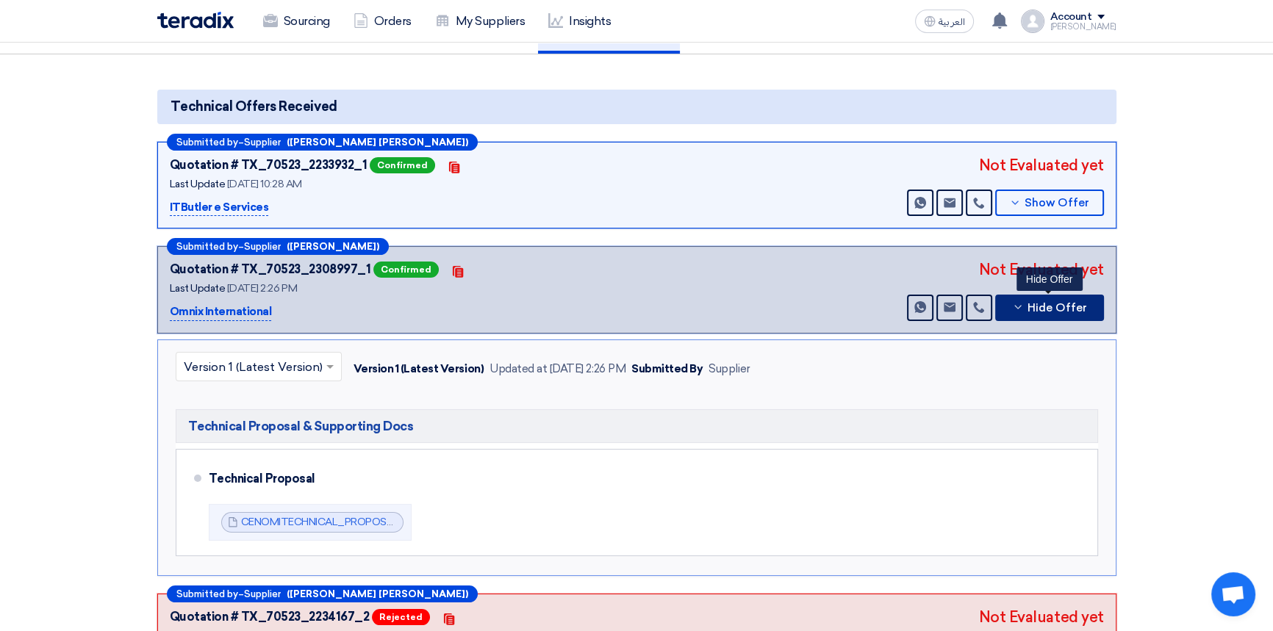
click at [1049, 312] on button "Hide Offer" at bounding box center [1049, 308] width 109 height 26
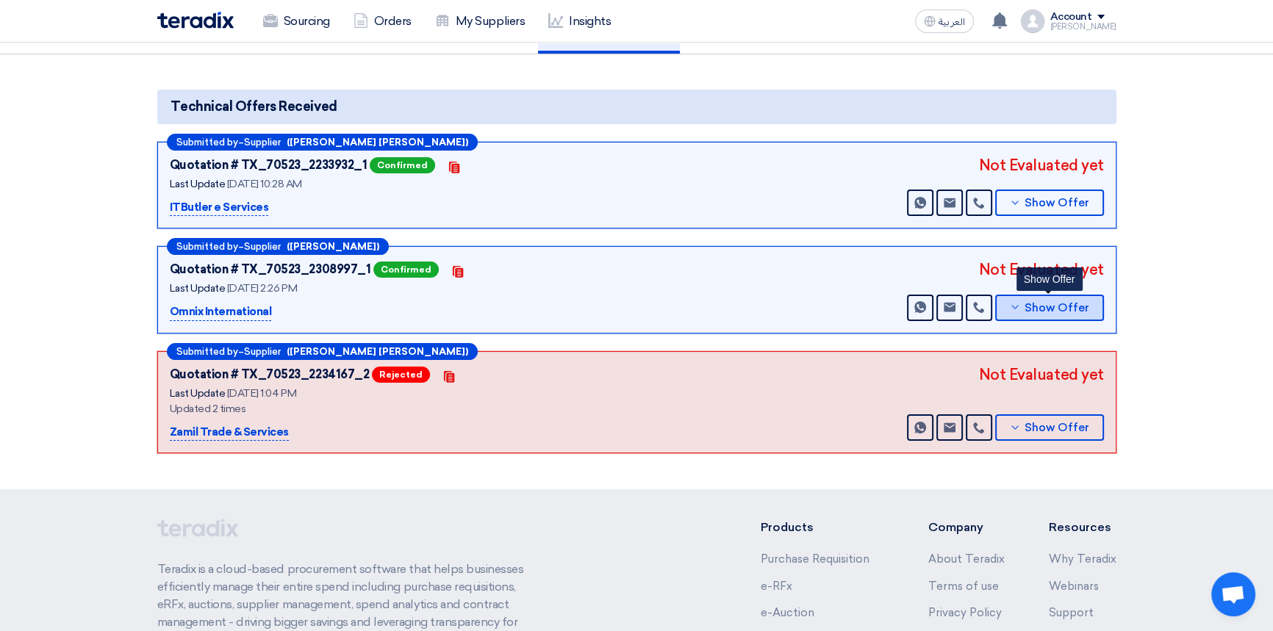
click at [1056, 305] on span "Show Offer" at bounding box center [1056, 308] width 65 height 11
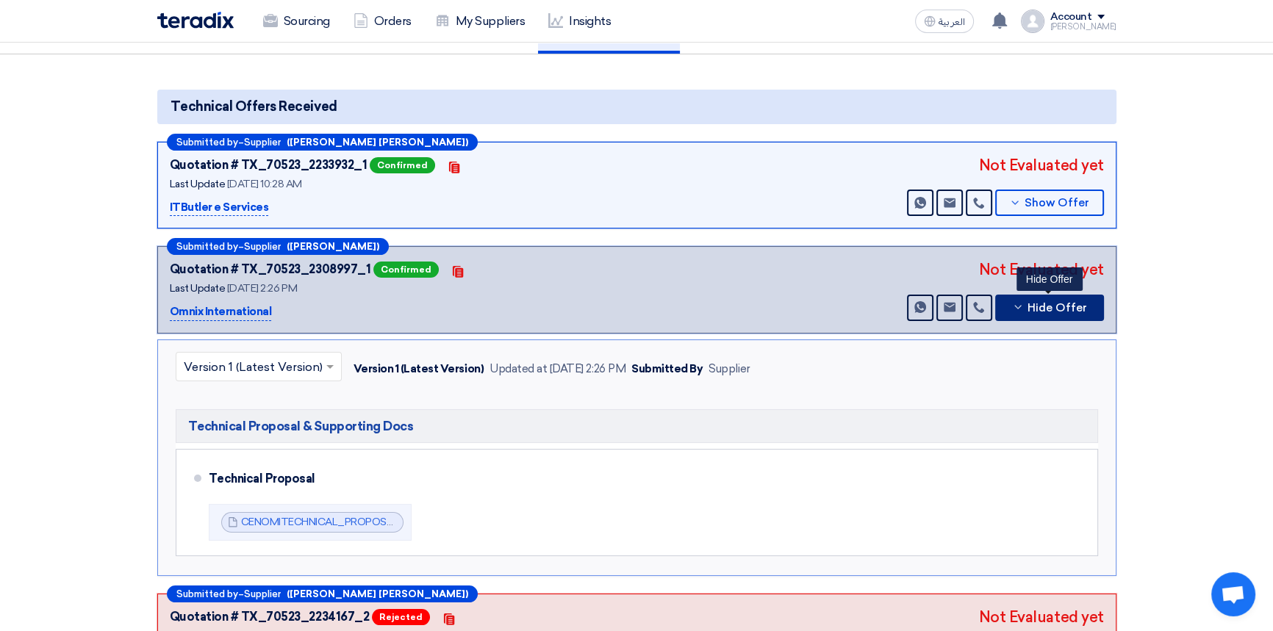
click at [1065, 307] on span "Hide Offer" at bounding box center [1057, 308] width 60 height 11
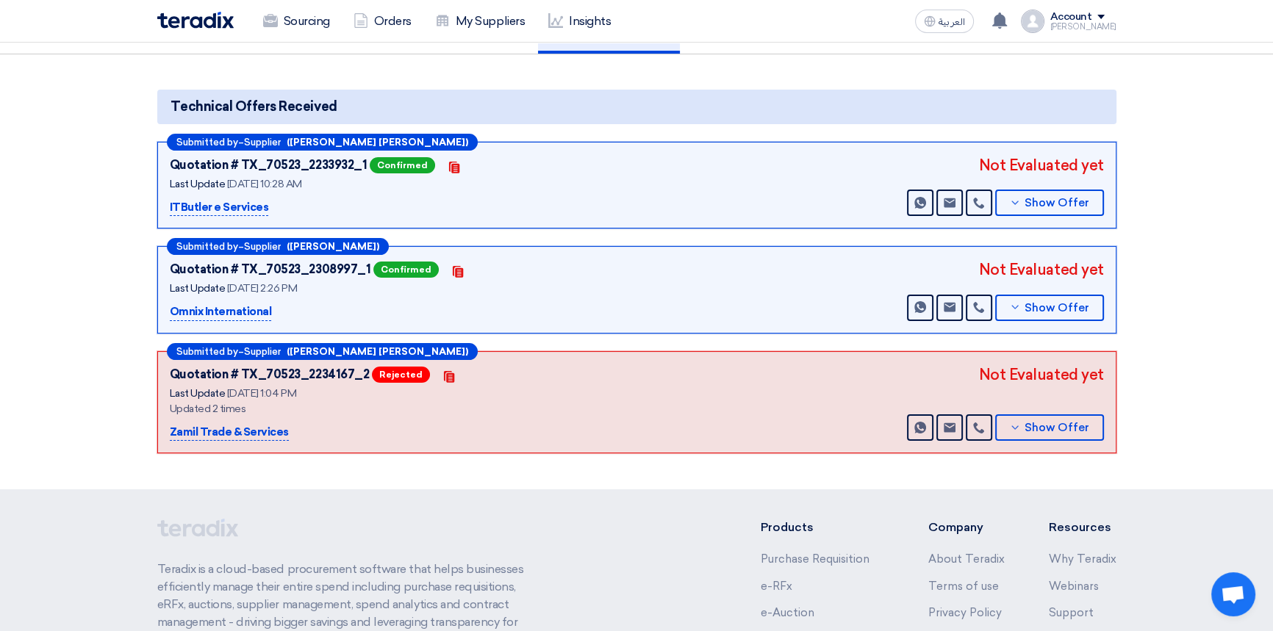
click at [350, 410] on div "Updated 2 times" at bounding box center [353, 408] width 367 height 15
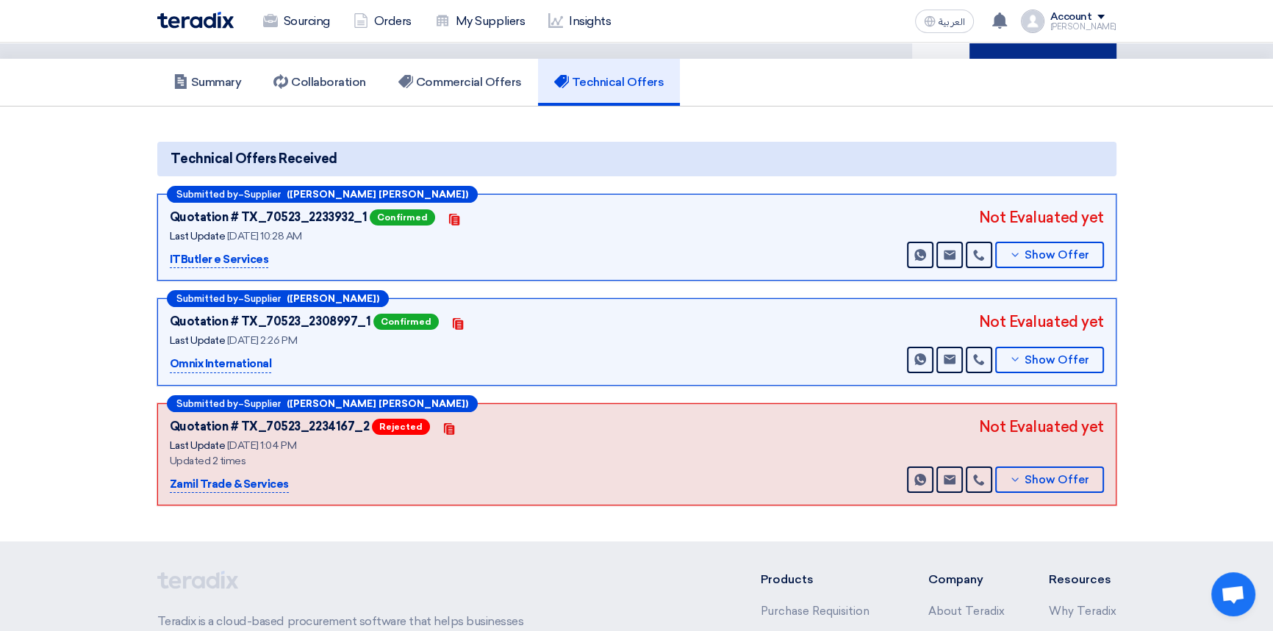
scroll to position [0, 0]
